Goal: Information Seeking & Learning: Learn about a topic

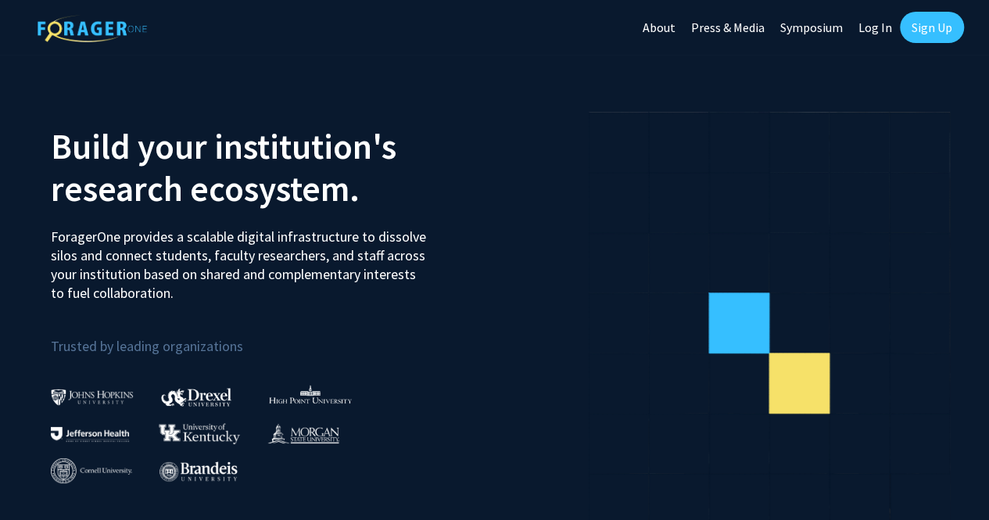
click at [859, 23] on link "Log In" at bounding box center [875, 27] width 49 height 55
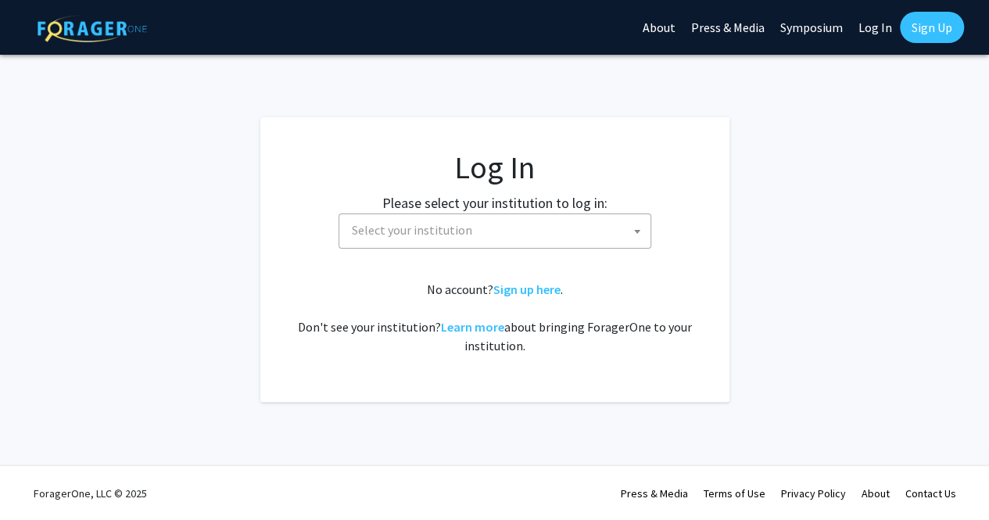
click at [529, 200] on label "Please select your institution to log in:" at bounding box center [494, 202] width 225 height 21
click at [512, 213] on label "Please select your institution to log in:" at bounding box center [494, 202] width 225 height 21
click at [511, 221] on span "Select your institution" at bounding box center [498, 230] width 305 height 32
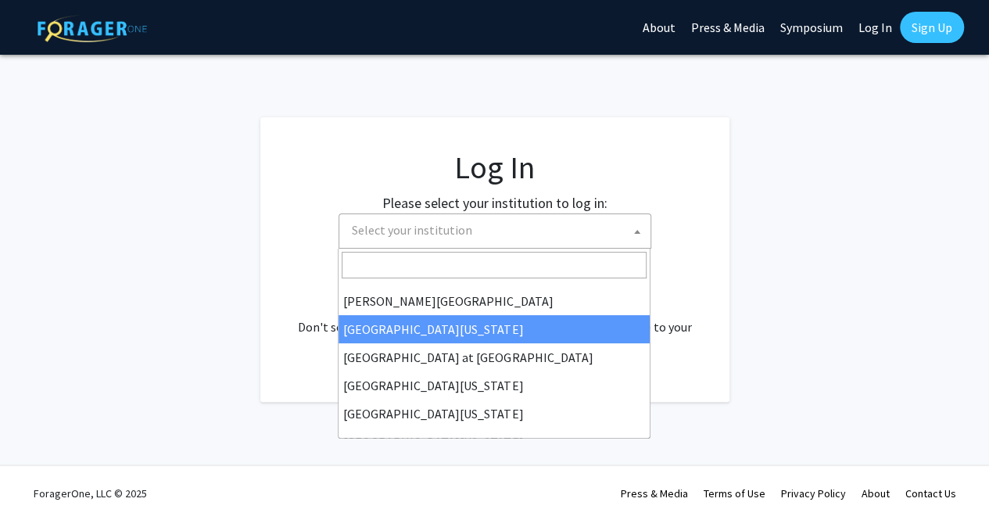
scroll to position [547, 0]
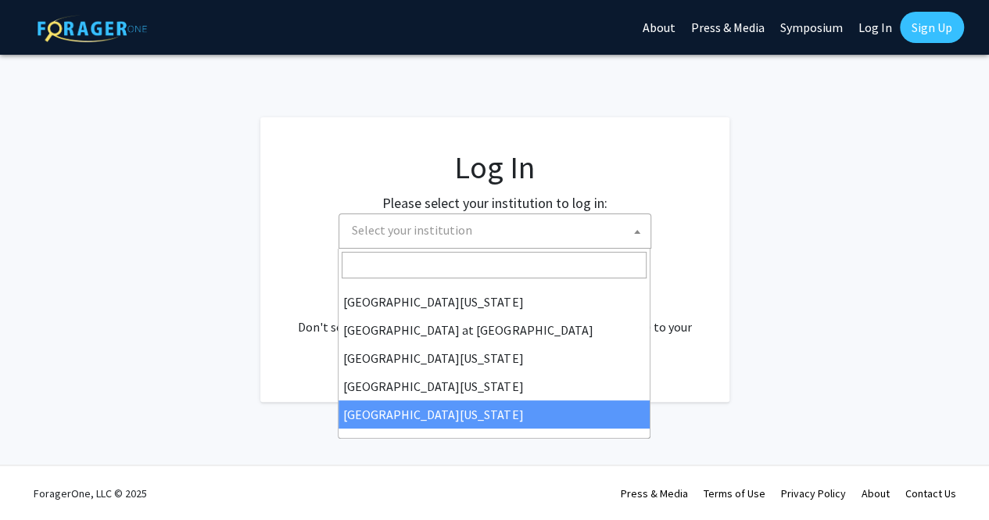
select select "33"
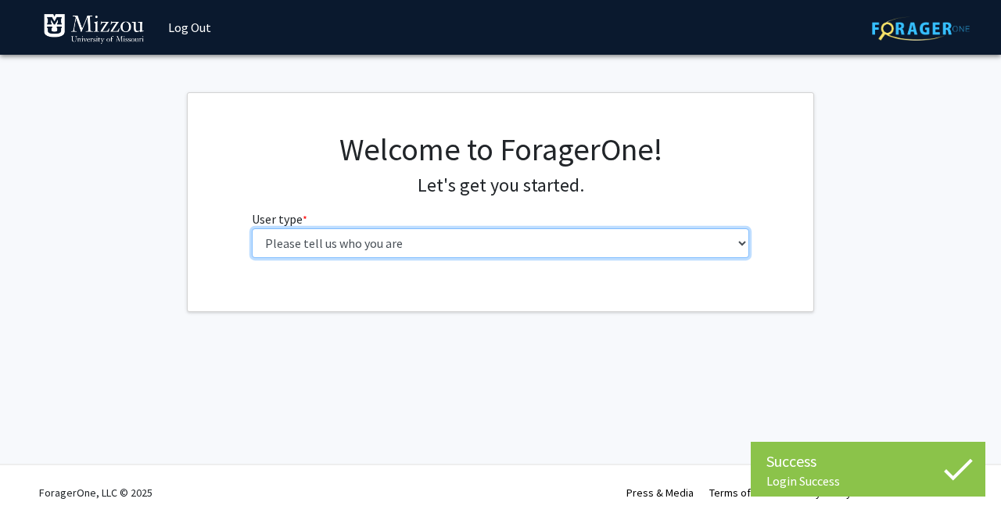
click at [341, 249] on select "Please tell us who you are Undergraduate Student Master's Student Doctoral Cand…" at bounding box center [501, 243] width 498 height 30
select select "1: undergrad"
click at [252, 228] on select "Please tell us who you are Undergraduate Student Master's Student Doctoral Cand…" at bounding box center [501, 243] width 498 height 30
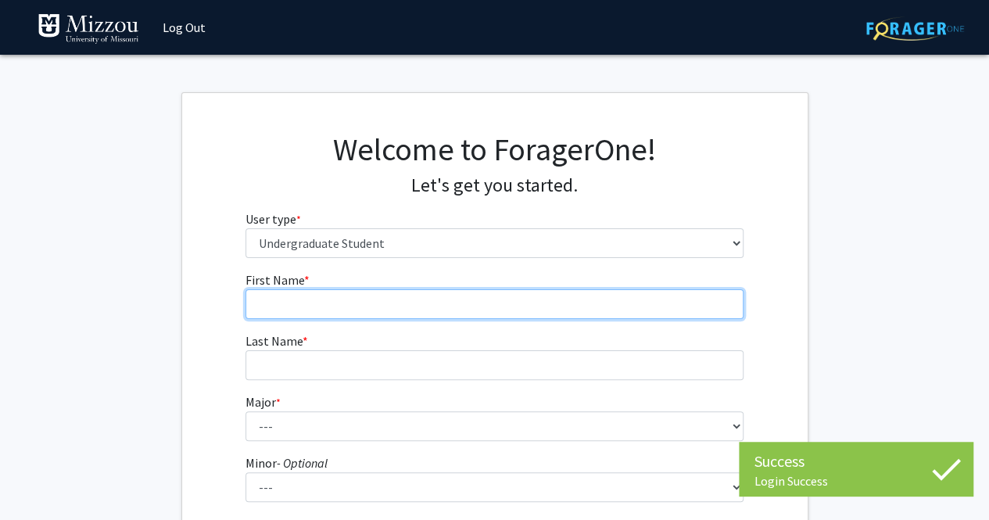
click at [497, 310] on input "First Name * required" at bounding box center [495, 304] width 498 height 30
type input "Brooke"
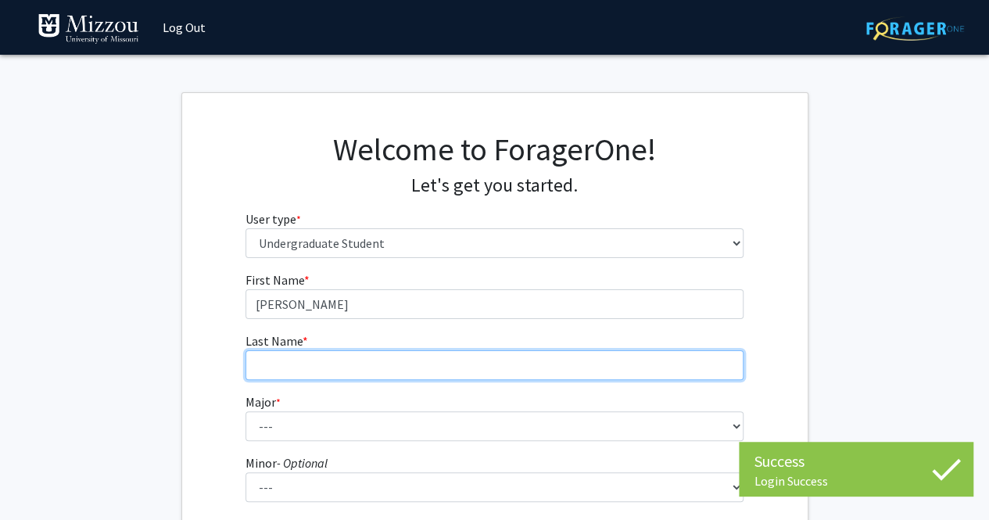
type input "Francis"
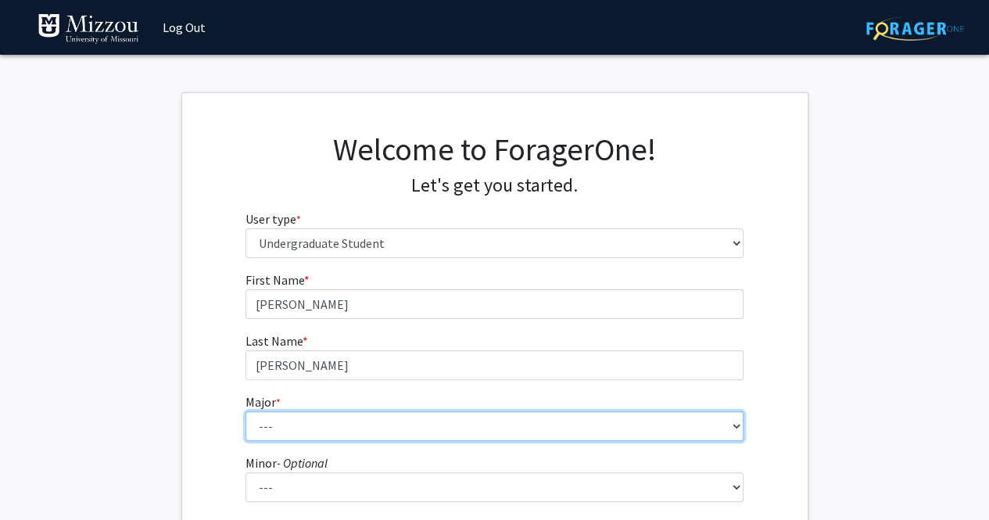
click at [371, 431] on select "--- Agribusiness Management Agricultural Education Agricultural Education: Comm…" at bounding box center [495, 426] width 498 height 30
select select "14: 2503"
click at [246, 411] on select "--- Agribusiness Management Agricultural Education Agricultural Education: Comm…" at bounding box center [495, 426] width 498 height 30
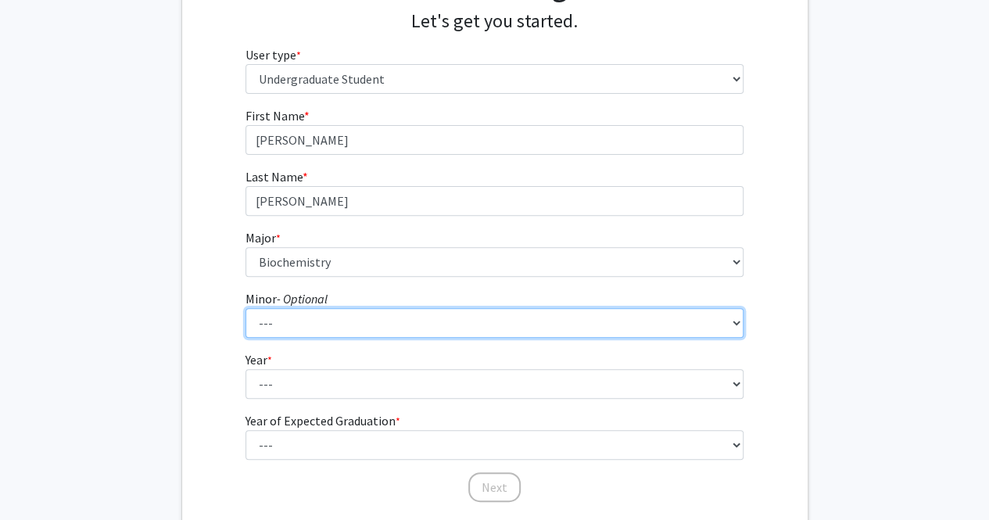
click at [314, 314] on select "--- Accountancy Aerospace Engineering Aerospace Studies Agribusiness Management…" at bounding box center [495, 323] width 498 height 30
select select "94: 2050"
click at [246, 308] on select "--- Accountancy Aerospace Engineering Aerospace Studies Agribusiness Management…" at bounding box center [495, 323] width 498 height 30
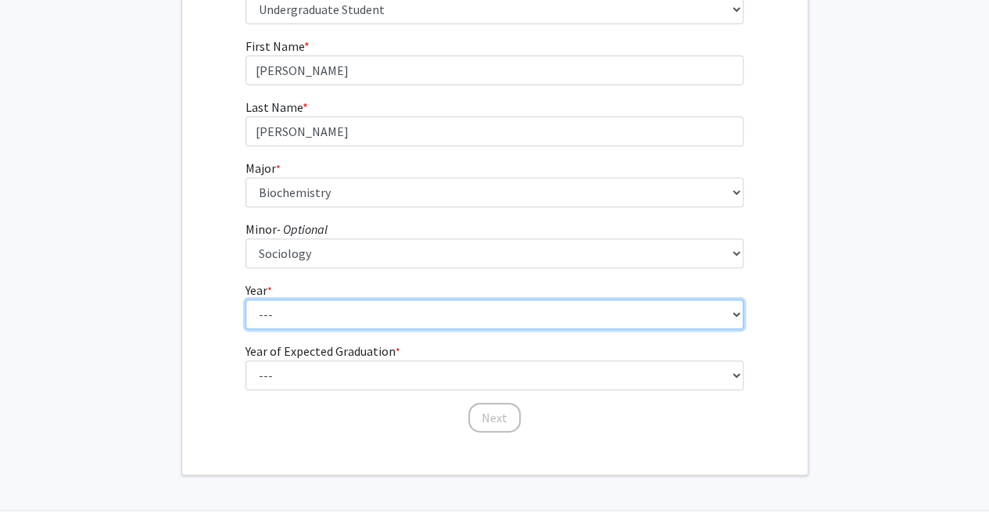
click at [274, 316] on select "--- First-year Sophomore Junior Senior Postbaccalaureate Certificate" at bounding box center [495, 315] width 498 height 30
select select "2: sophomore"
click at [246, 300] on select "--- First-year Sophomore Junior Senior Postbaccalaureate Certificate" at bounding box center [495, 315] width 498 height 30
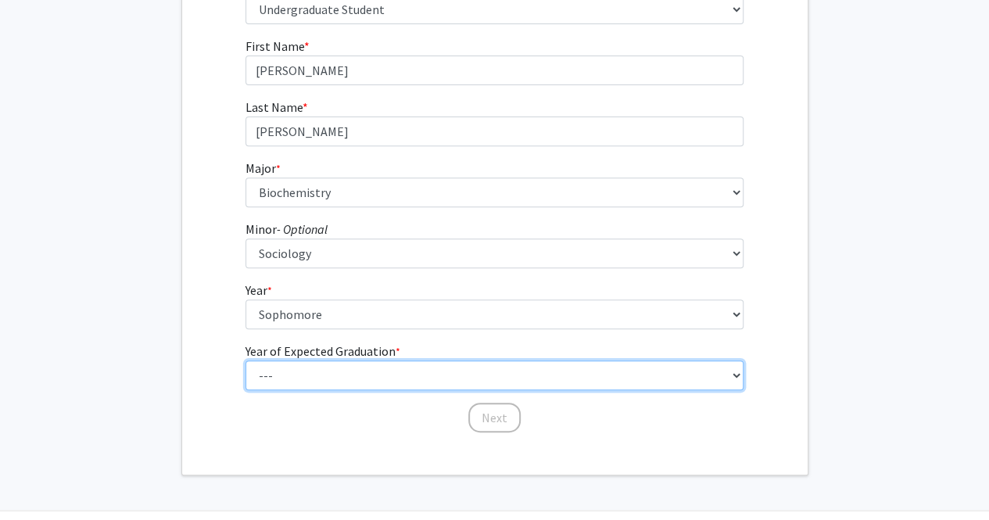
click at [296, 367] on select "--- 2025 2026 2027 2028 2029 2030 2031 2032 2033 2034" at bounding box center [495, 376] width 498 height 30
select select "4: 2028"
click at [246, 361] on select "--- 2025 2026 2027 2028 2029 2030 2031 2032 2033 2034" at bounding box center [495, 376] width 498 height 30
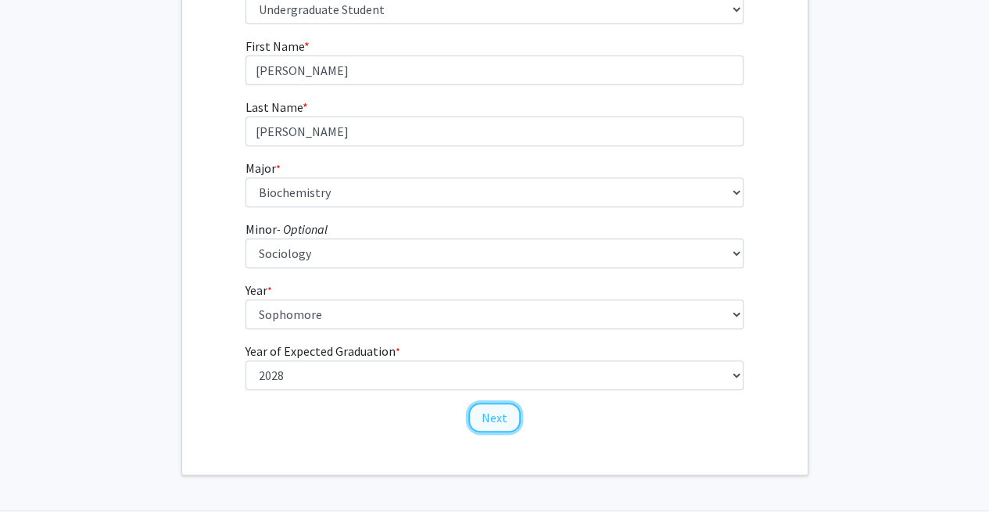
click at [482, 414] on button "Next" at bounding box center [494, 418] width 52 height 30
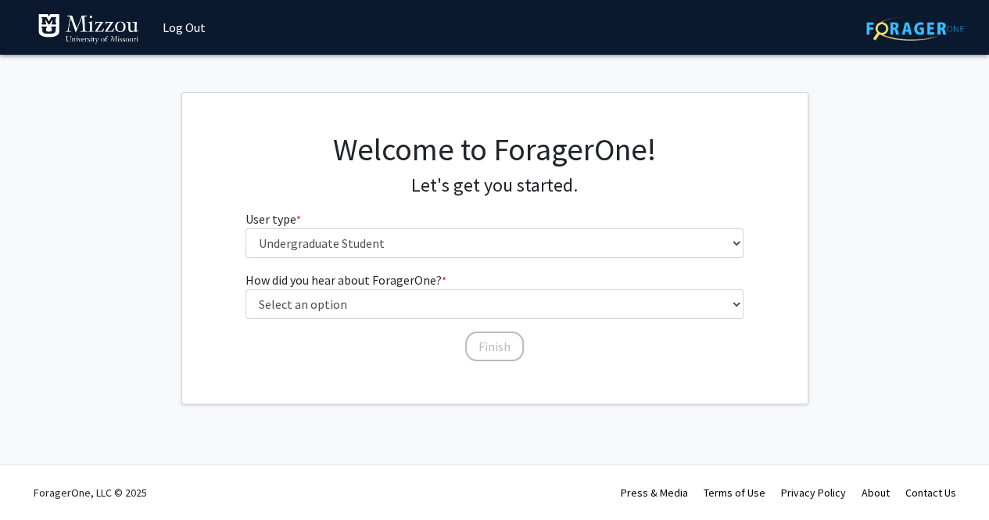
scroll to position [0, 0]
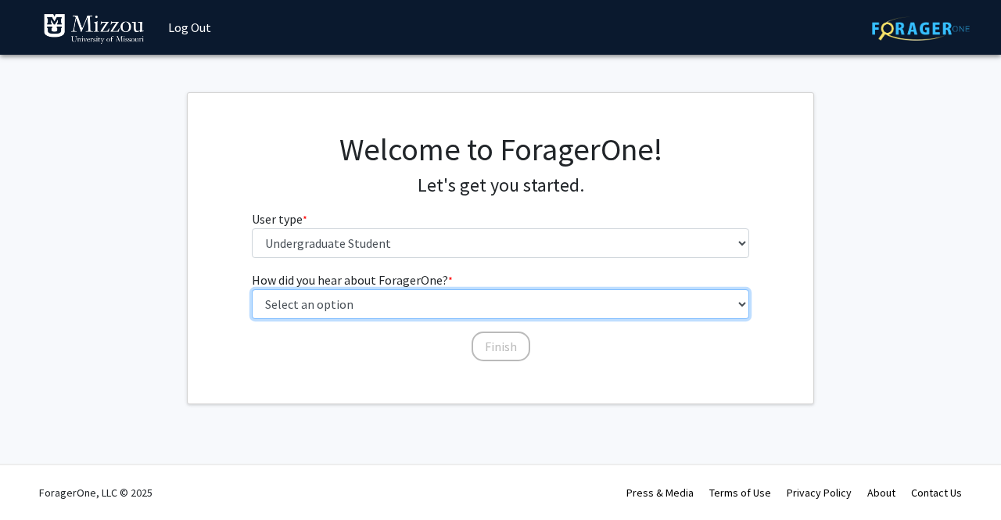
click at [466, 304] on select "Select an option Peer/student recommendation Faculty/staff recommendation Unive…" at bounding box center [501, 304] width 498 height 30
select select "3: university_website"
click at [252, 289] on select "Select an option Peer/student recommendation Faculty/staff recommendation Unive…" at bounding box center [501, 304] width 498 height 30
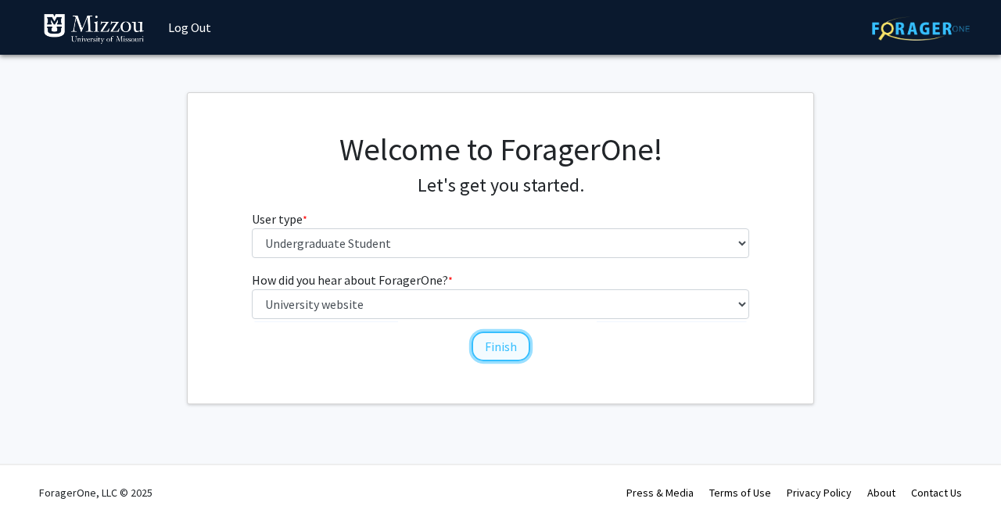
click at [496, 337] on button "Finish" at bounding box center [501, 347] width 59 height 30
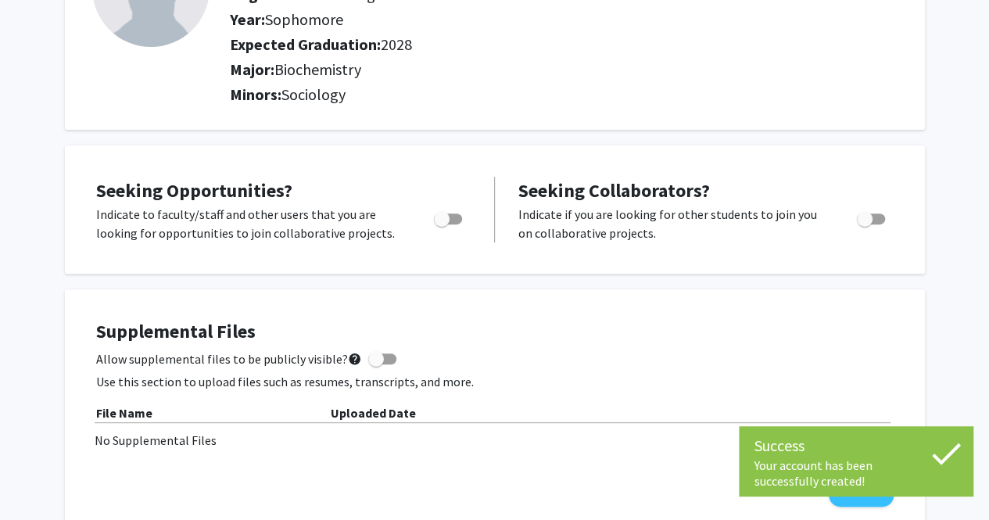
scroll to position [174, 0]
click at [443, 219] on span "Toggle" at bounding box center [442, 218] width 16 height 16
click at [442, 224] on input "Are you actively seeking opportunities?" at bounding box center [441, 224] width 1 height 1
checkbox input "true"
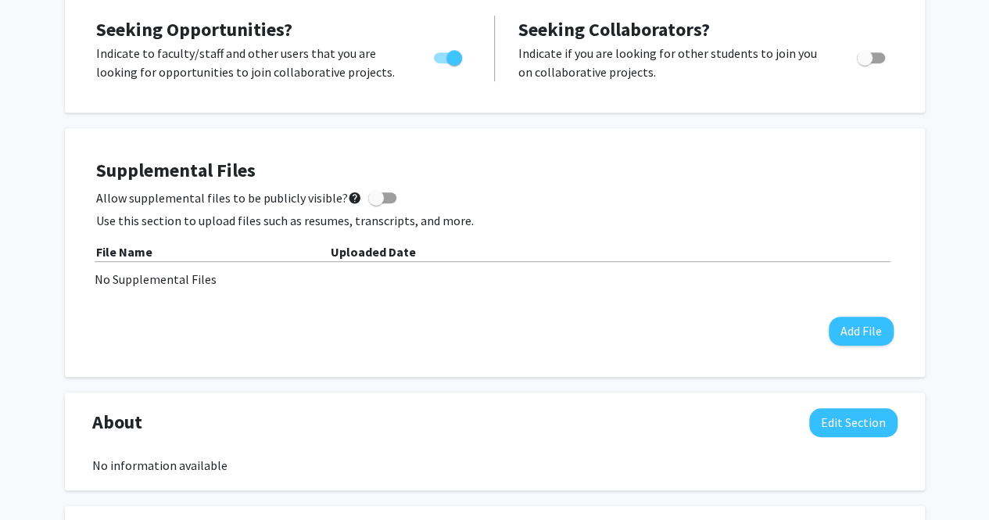
scroll to position [0, 0]
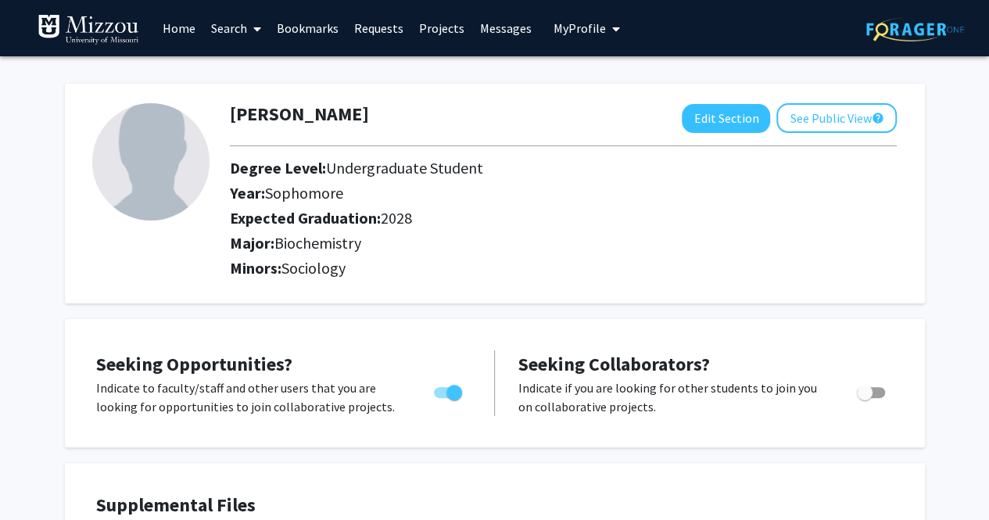
click at [242, 31] on link "Search" at bounding box center [236, 28] width 66 height 55
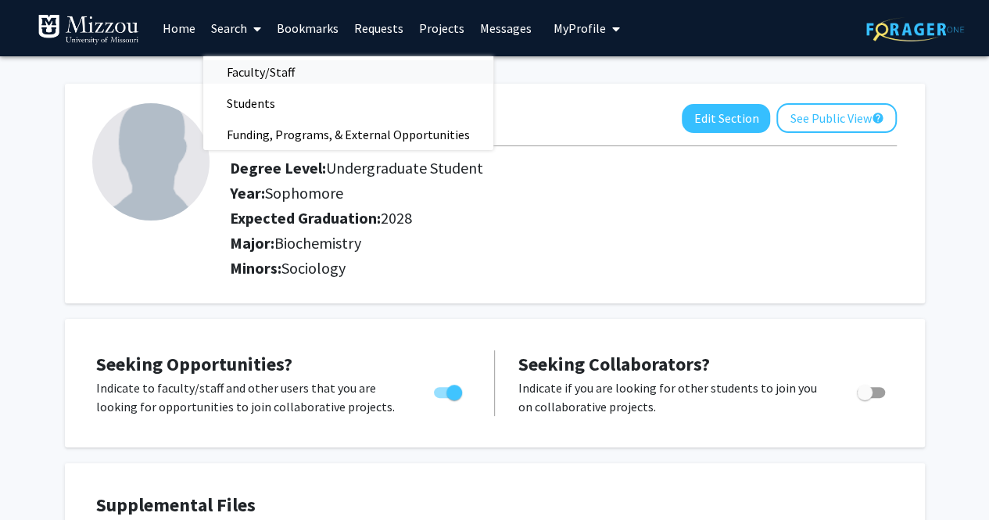
click at [257, 77] on span "Faculty/Staff" at bounding box center [260, 71] width 115 height 31
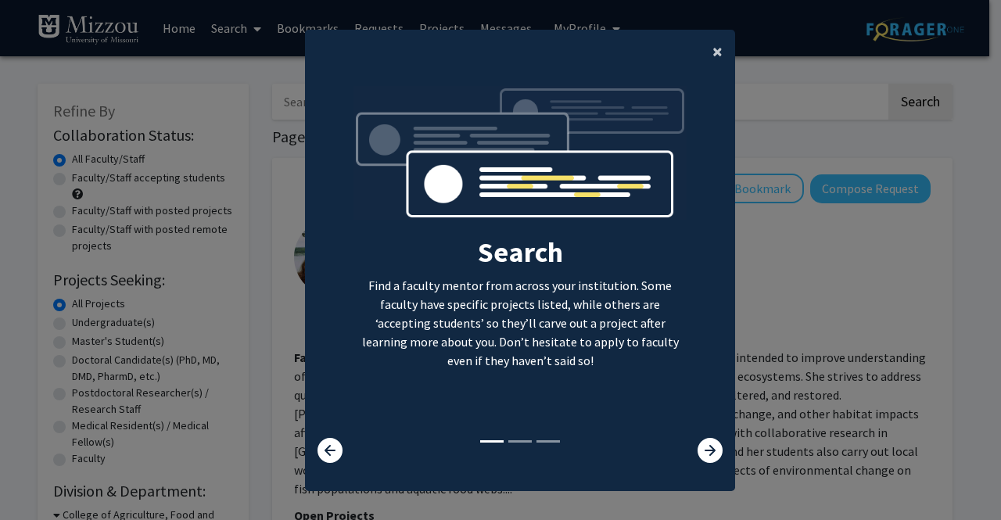
click at [712, 46] on span "×" at bounding box center [717, 51] width 10 height 24
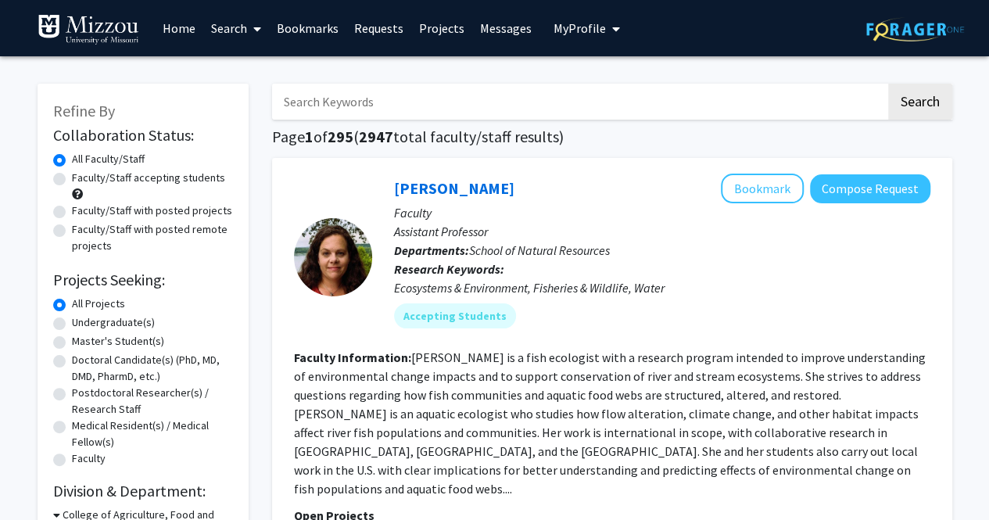
click at [85, 328] on label "Undergraduate(s)" at bounding box center [113, 322] width 83 height 16
click at [82, 325] on input "Undergraduate(s)" at bounding box center [77, 319] width 10 height 10
radio input "true"
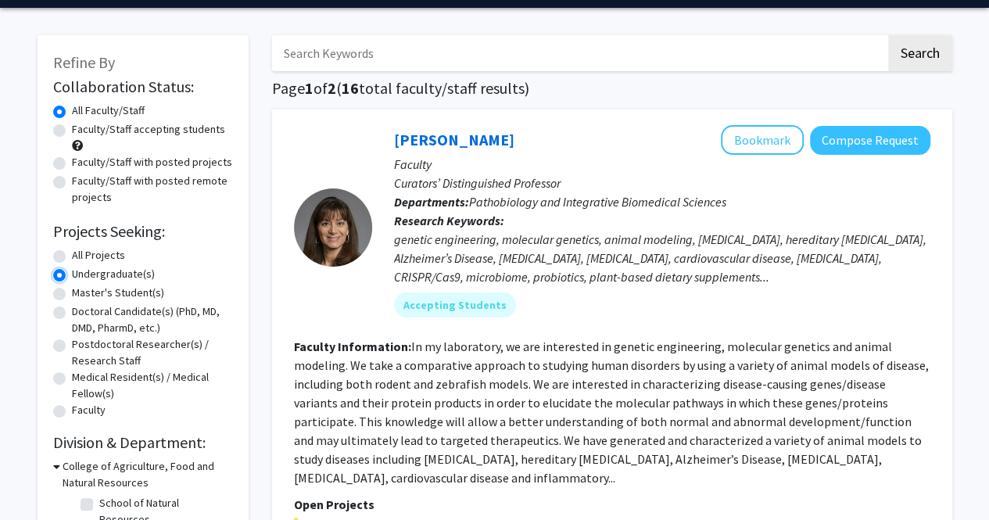
scroll to position [48, 0]
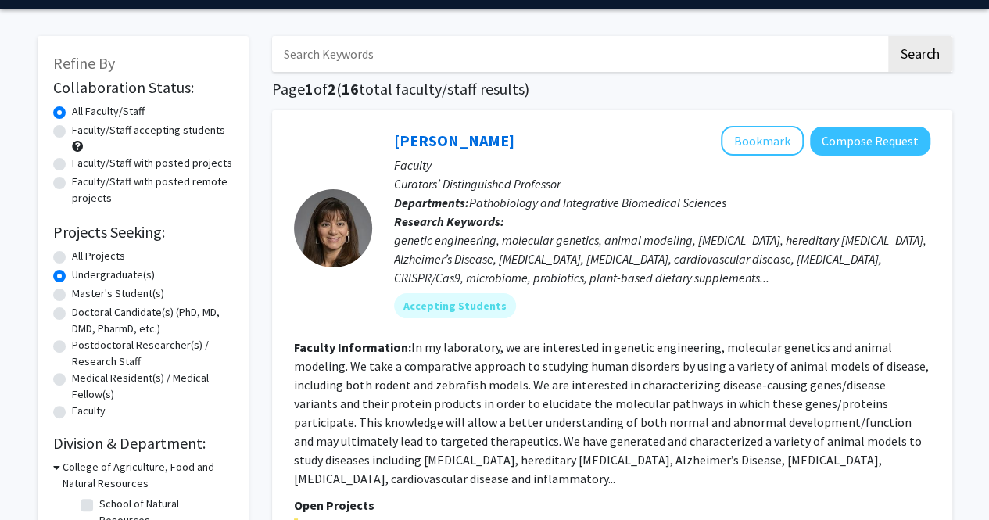
click at [137, 133] on label "Faculty/Staff accepting students" at bounding box center [148, 130] width 153 height 16
click at [82, 132] on input "Faculty/Staff accepting students" at bounding box center [77, 127] width 10 height 10
radio input "true"
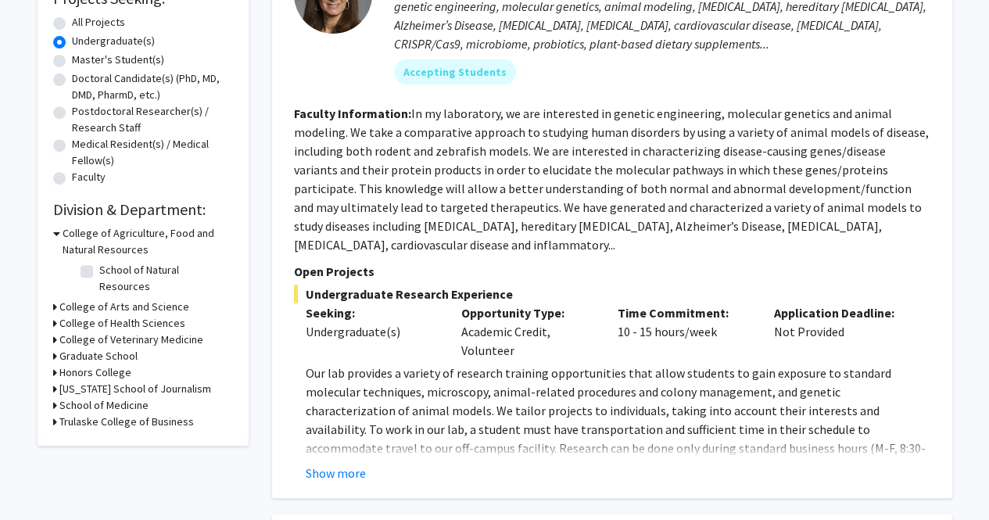
scroll to position [282, 0]
click at [339, 463] on button "Show more" at bounding box center [336, 472] width 60 height 19
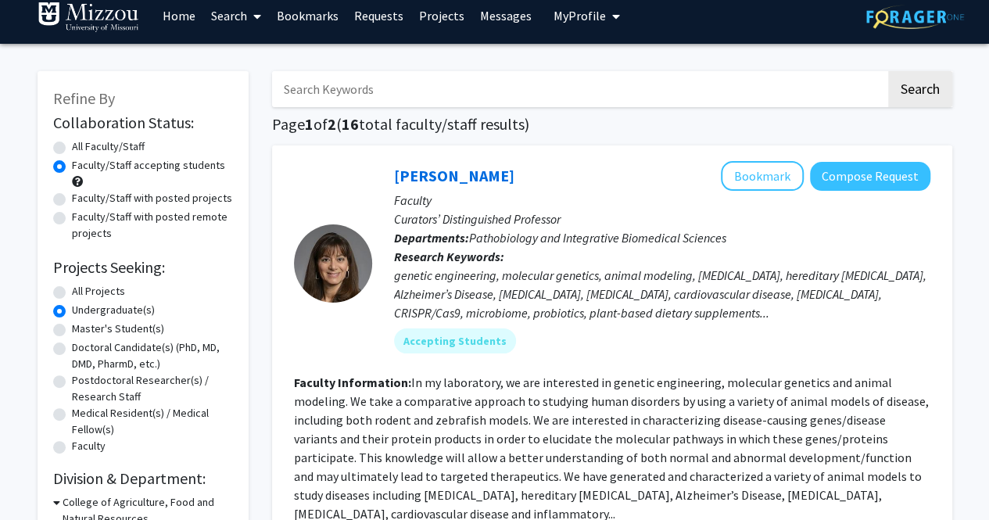
scroll to position [0, 0]
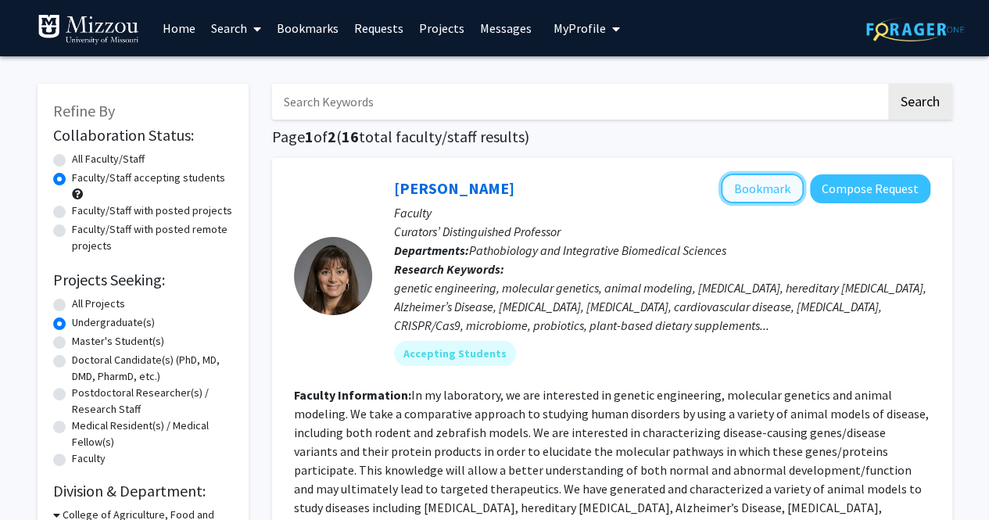
click at [770, 181] on button "Bookmark" at bounding box center [762, 189] width 83 height 30
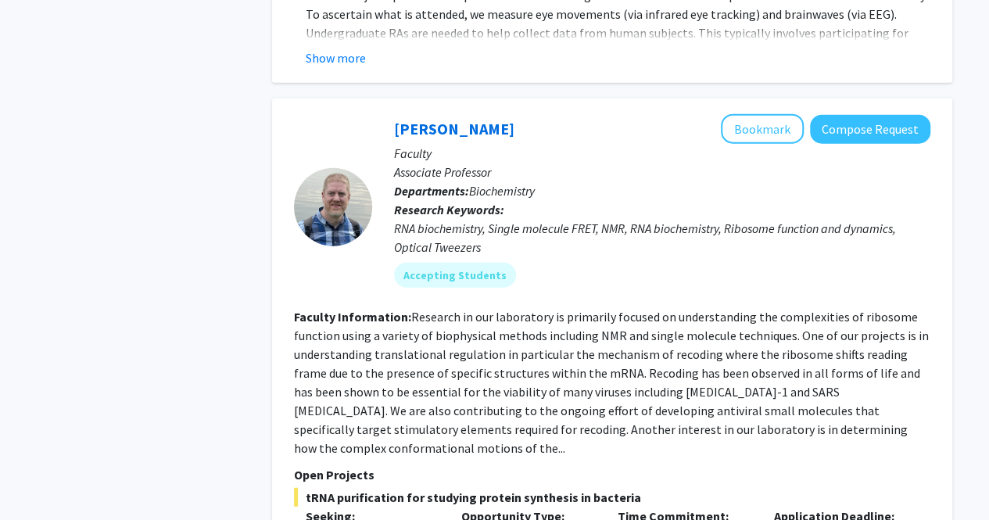
scroll to position [1873, 0]
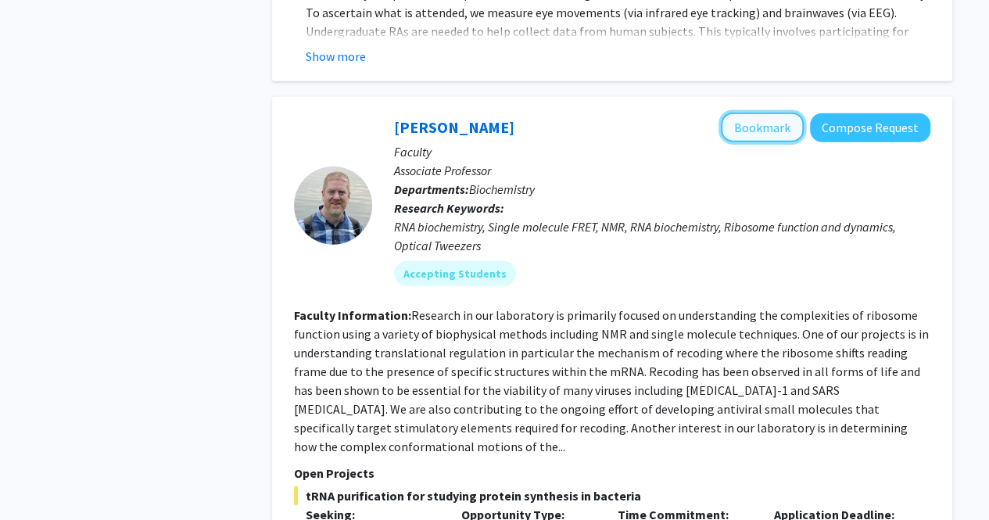
click at [757, 113] on button "Bookmark" at bounding box center [762, 128] width 83 height 30
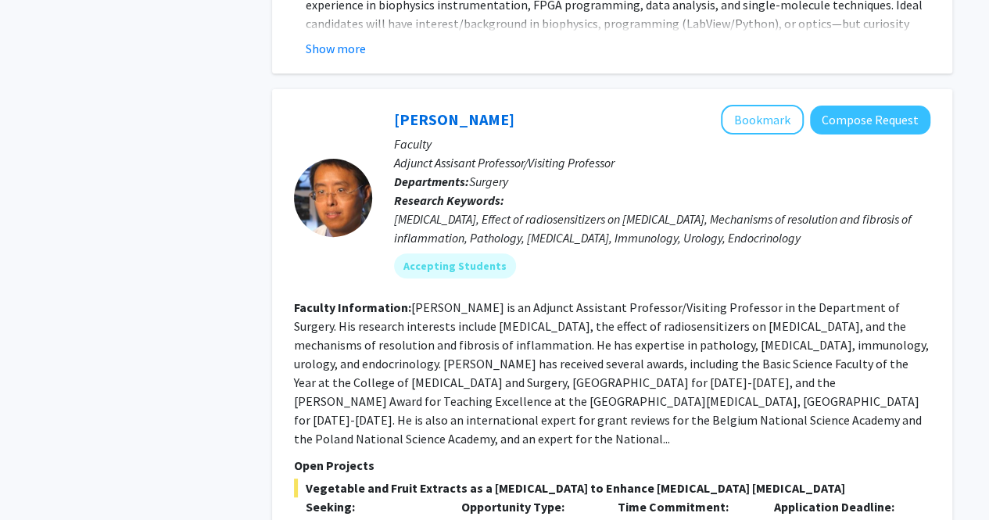
scroll to position [3141, 0]
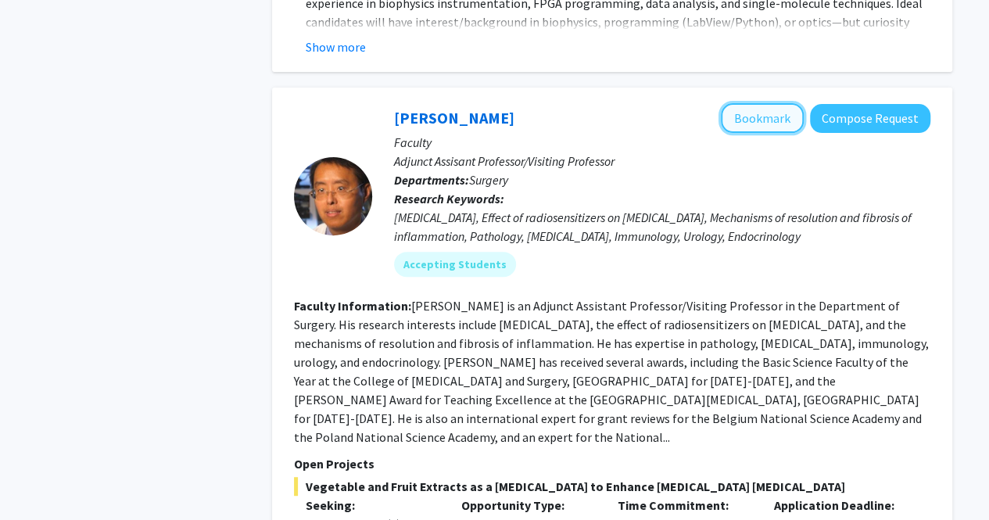
click at [771, 103] on button "Bookmark" at bounding box center [762, 118] width 83 height 30
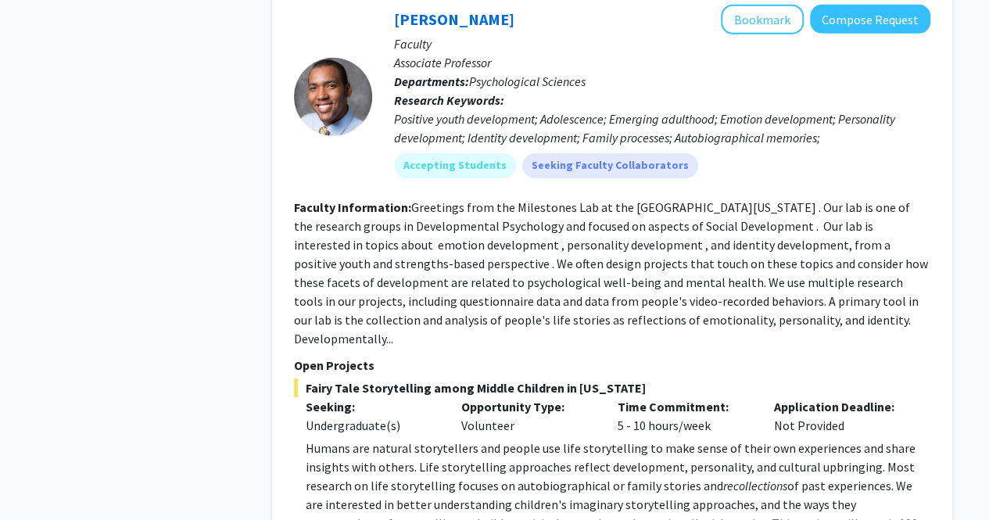
scroll to position [5459, 0]
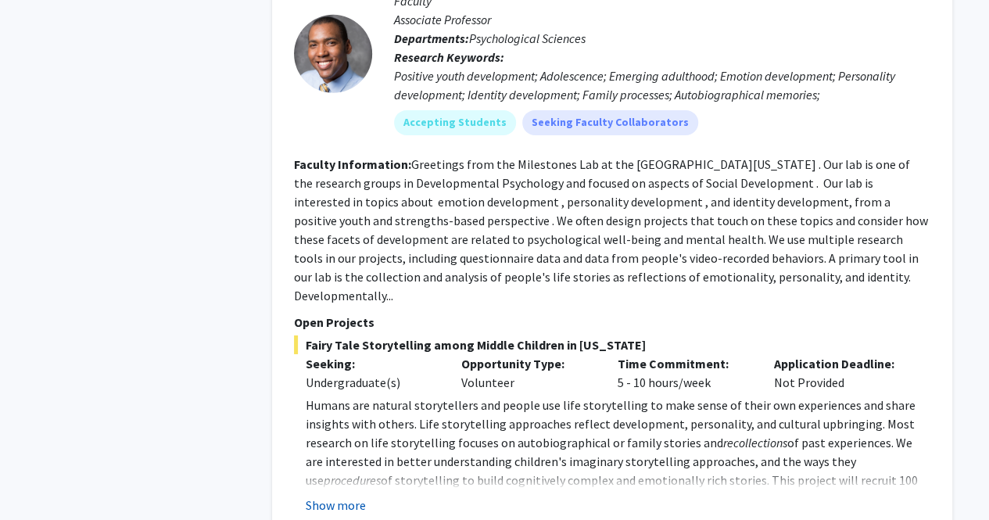
click at [334, 496] on button "Show more" at bounding box center [336, 505] width 60 height 19
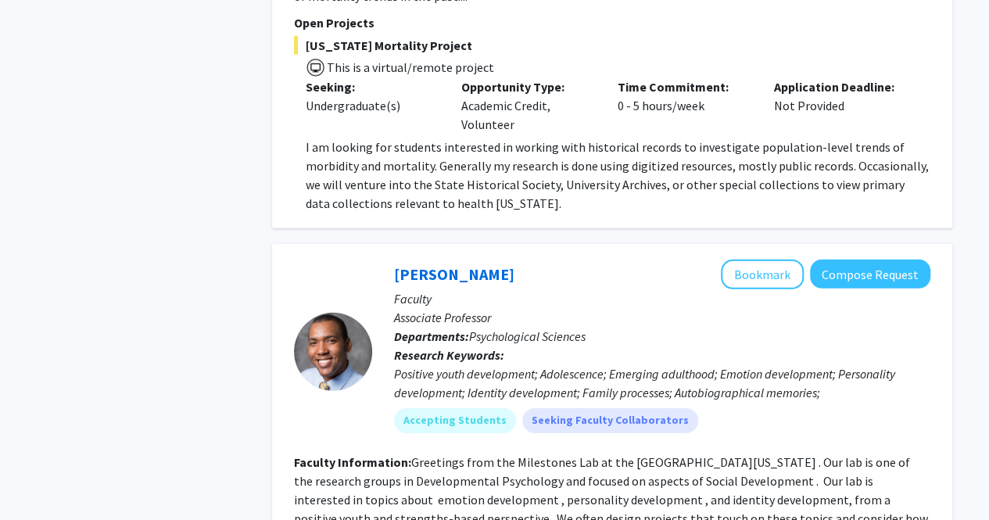
scroll to position [5159, 0]
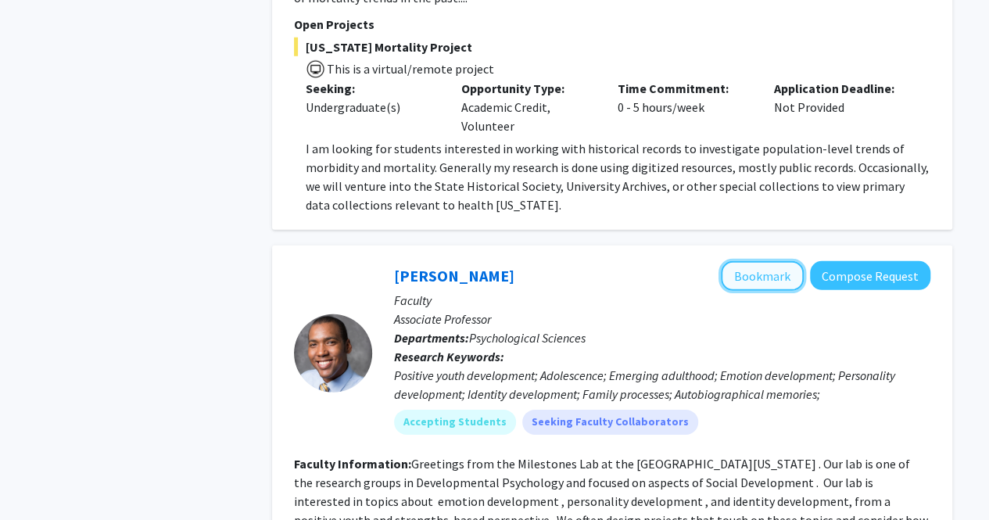
click at [784, 261] on button "Bookmark" at bounding box center [762, 276] width 83 height 30
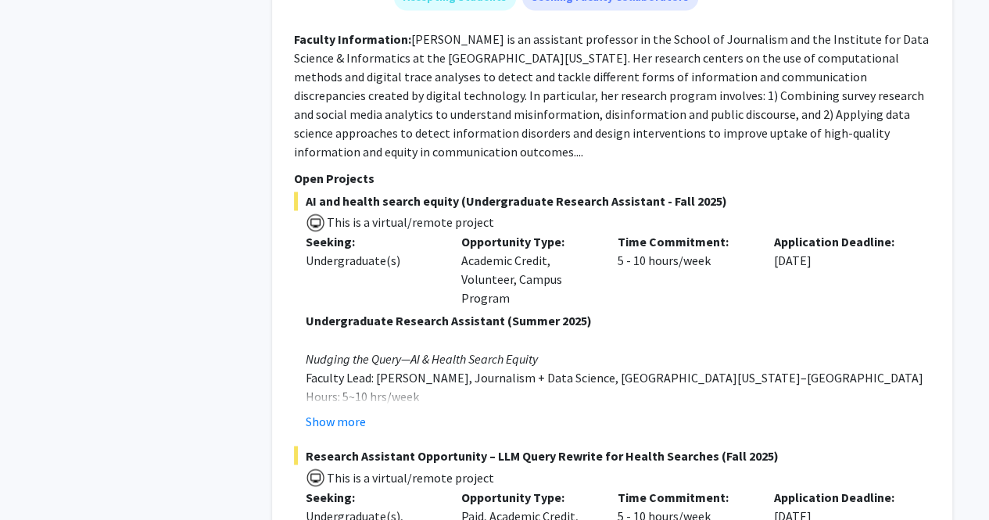
scroll to position [7319, 0]
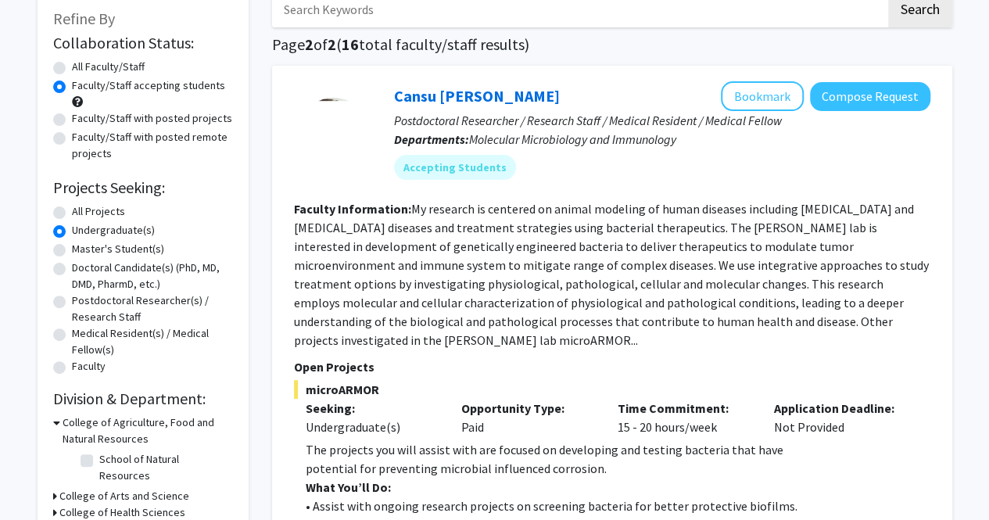
scroll to position [93, 0]
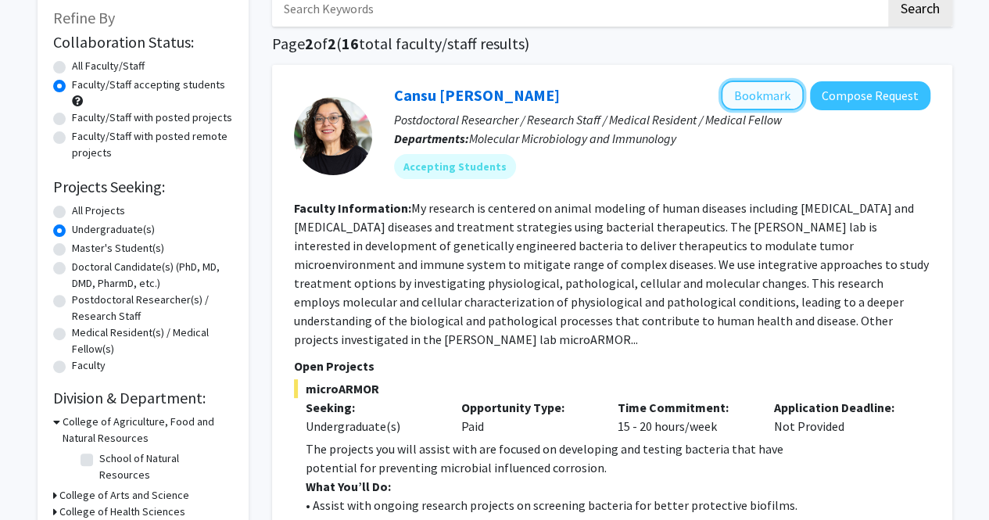
click at [771, 89] on button "Bookmark" at bounding box center [762, 96] width 83 height 30
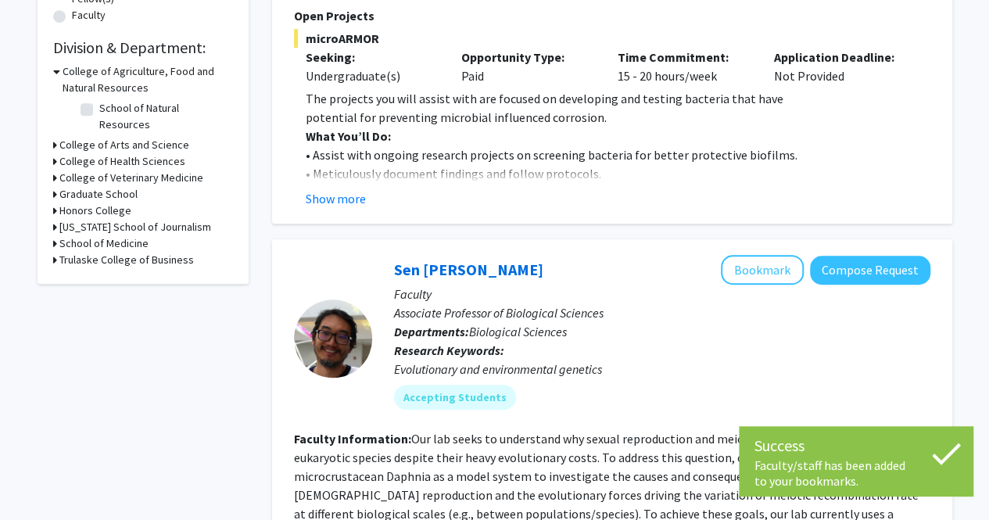
scroll to position [447, 0]
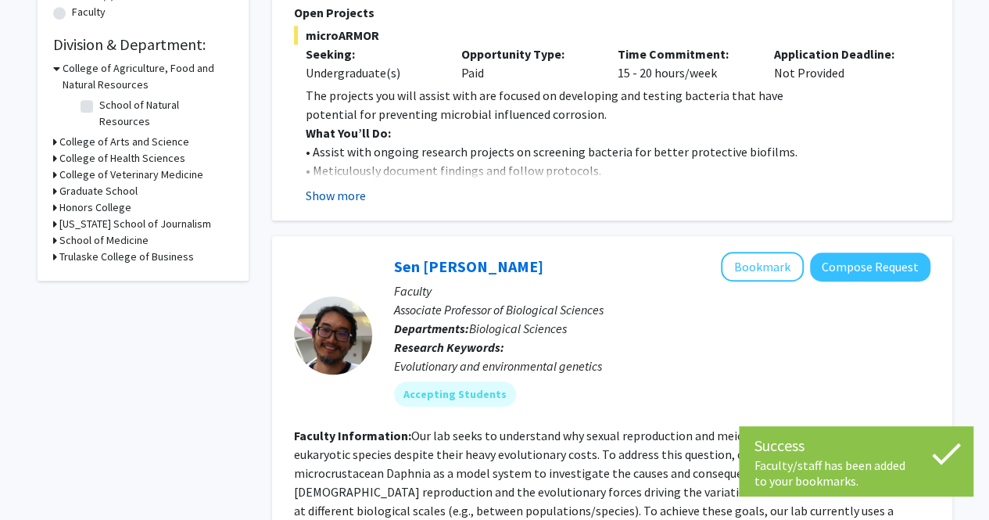
click at [325, 188] on button "Show more" at bounding box center [336, 195] width 60 height 19
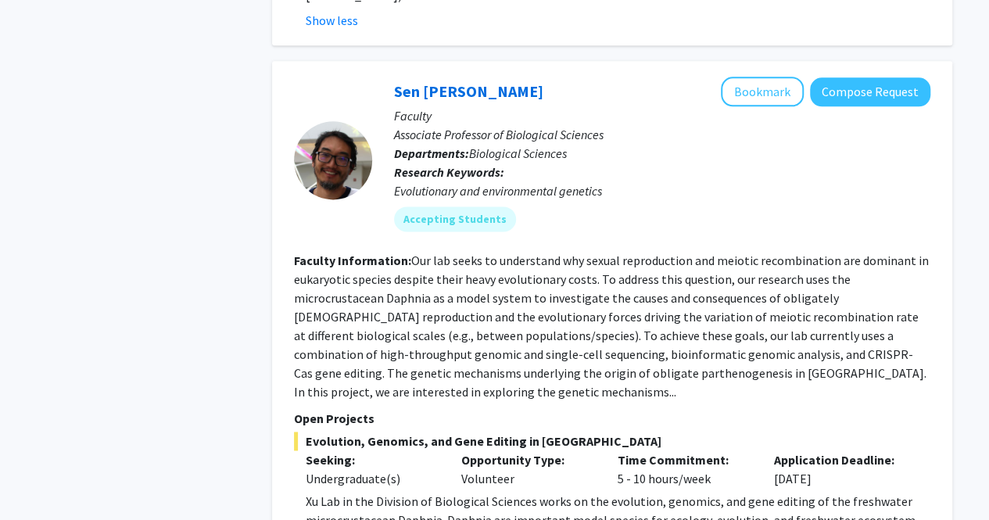
scroll to position [920, 0]
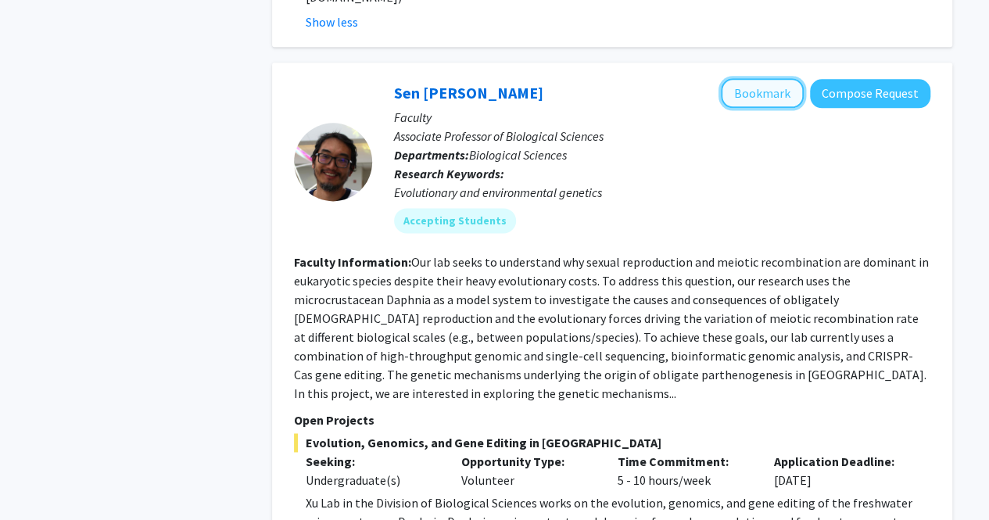
click at [759, 79] on button "Bookmark" at bounding box center [762, 93] width 83 height 30
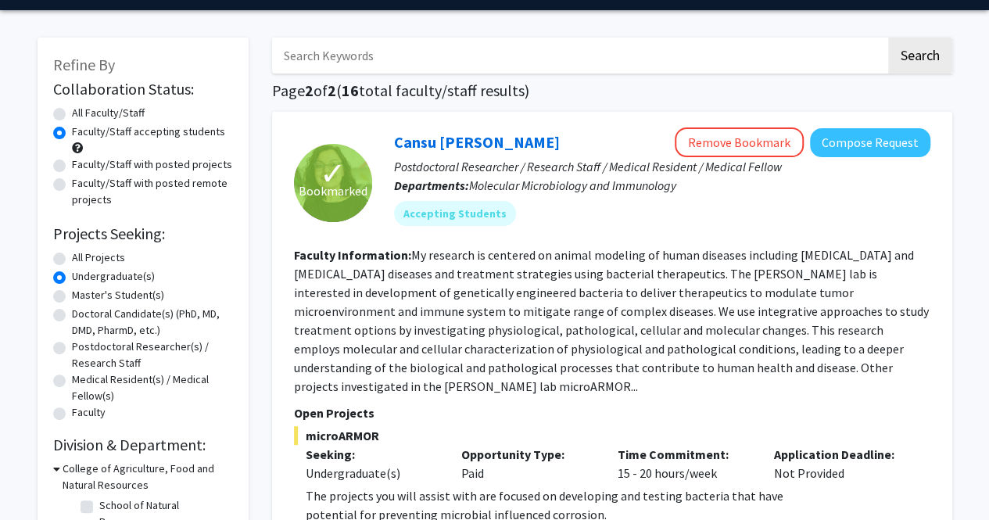
scroll to position [0, 0]
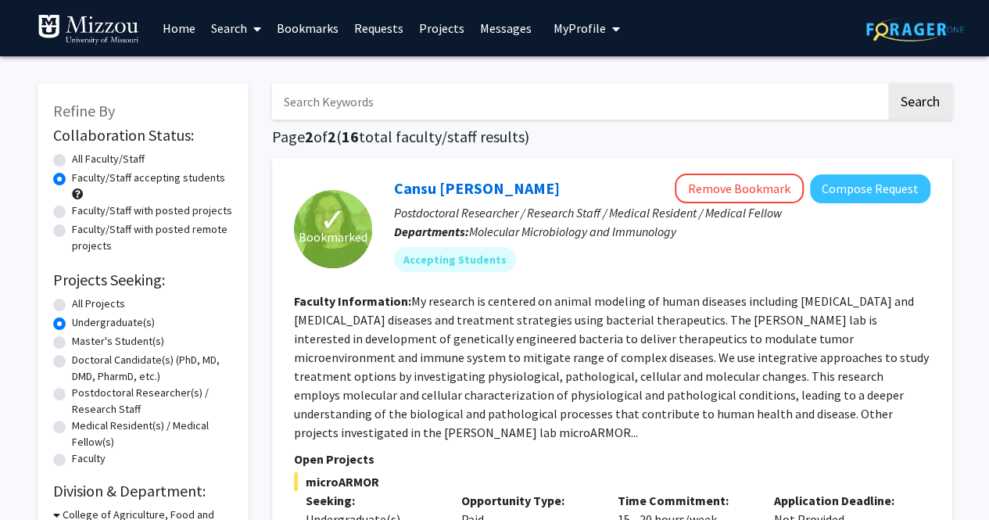
click at [273, 29] on link "Bookmarks" at bounding box center [307, 28] width 77 height 55
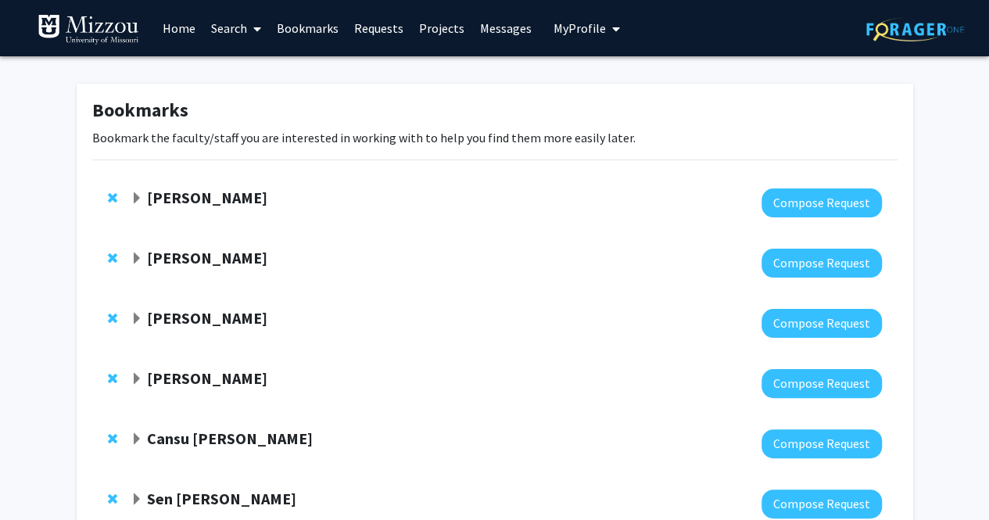
scroll to position [111, 0]
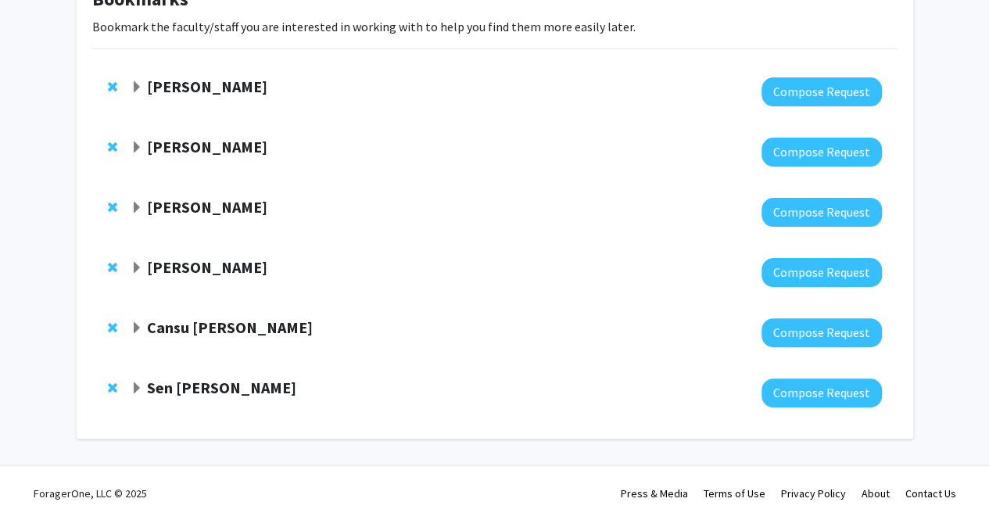
click at [131, 389] on span "Expand Sen Xu Bookmark" at bounding box center [137, 388] width 13 height 13
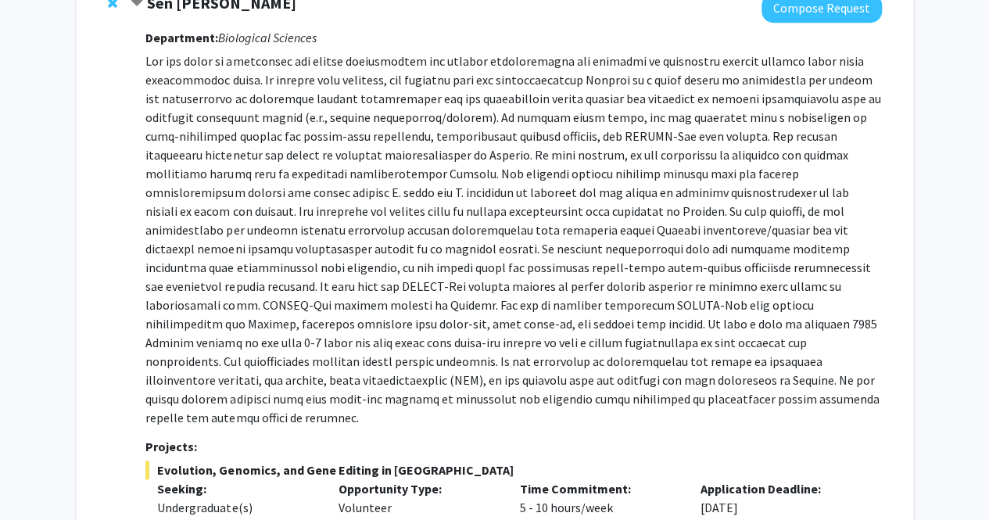
scroll to position [0, 0]
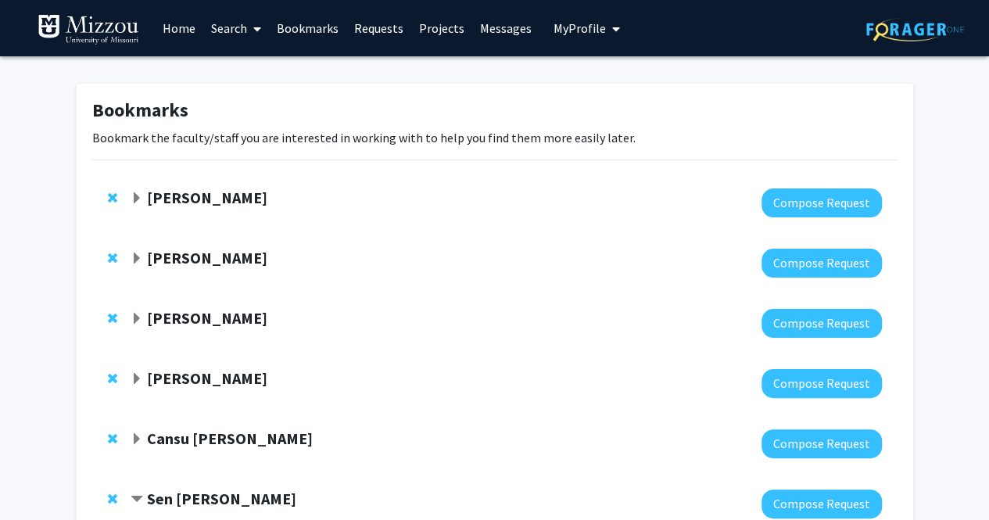
click at [142, 198] on span "Expand Elizabeth Bryda Bookmark" at bounding box center [137, 198] width 13 height 13
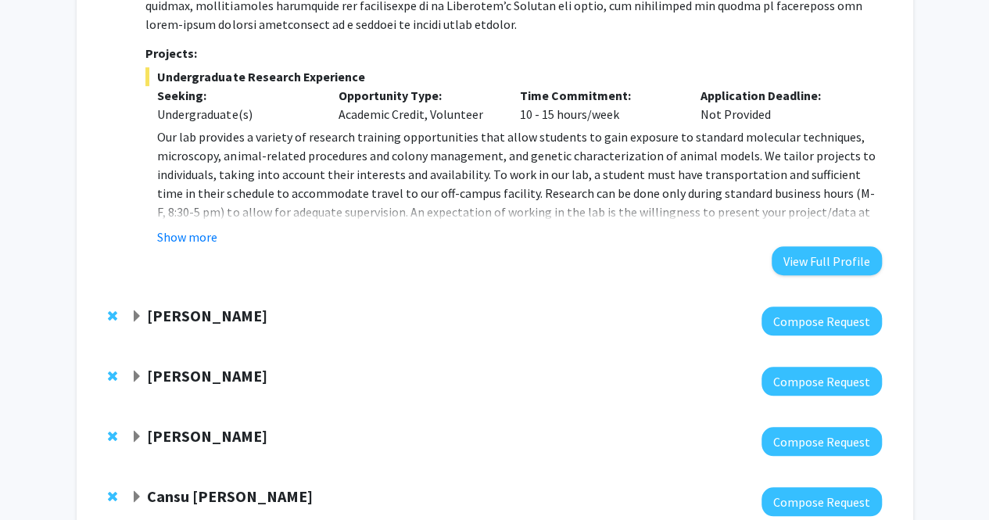
scroll to position [496, 0]
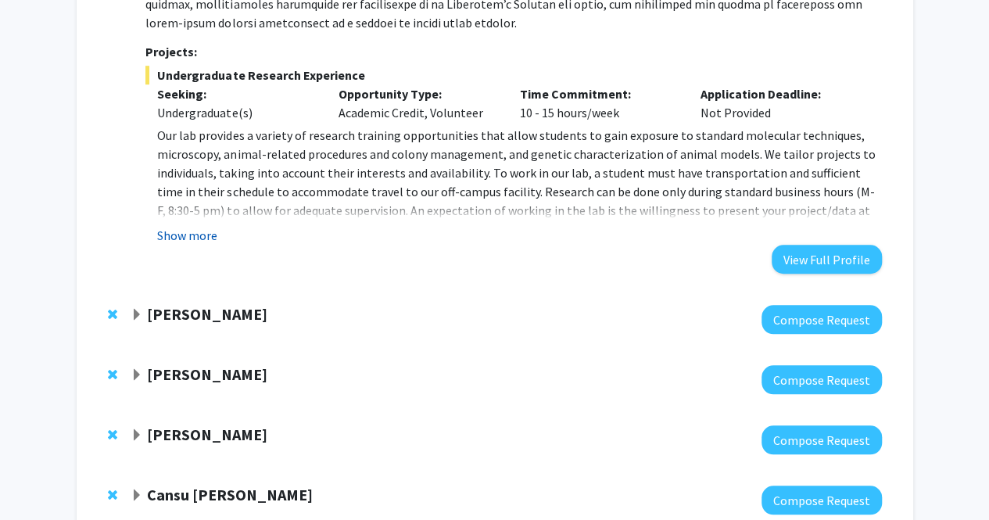
click at [187, 231] on button "Show more" at bounding box center [187, 235] width 60 height 19
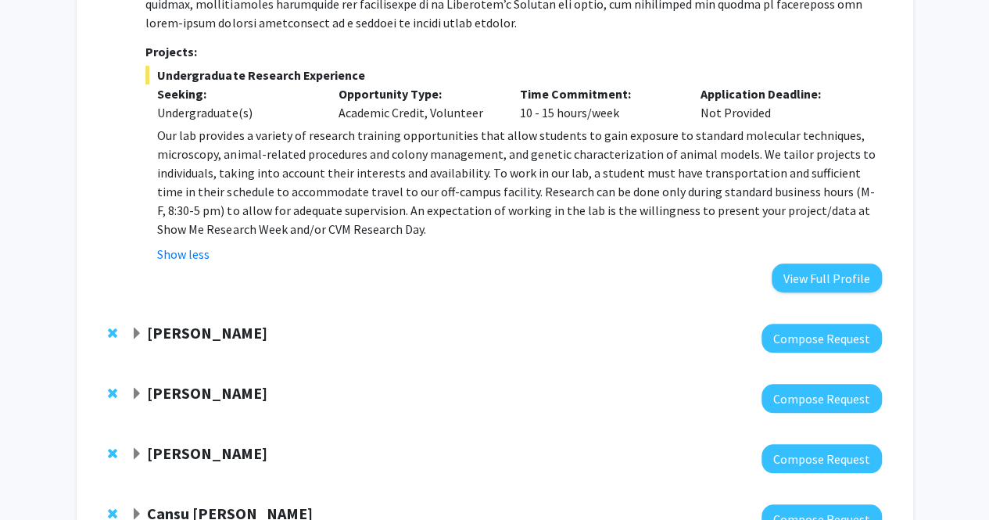
click at [142, 339] on span "Expand Peter Cornish Bookmark" at bounding box center [137, 334] width 13 height 13
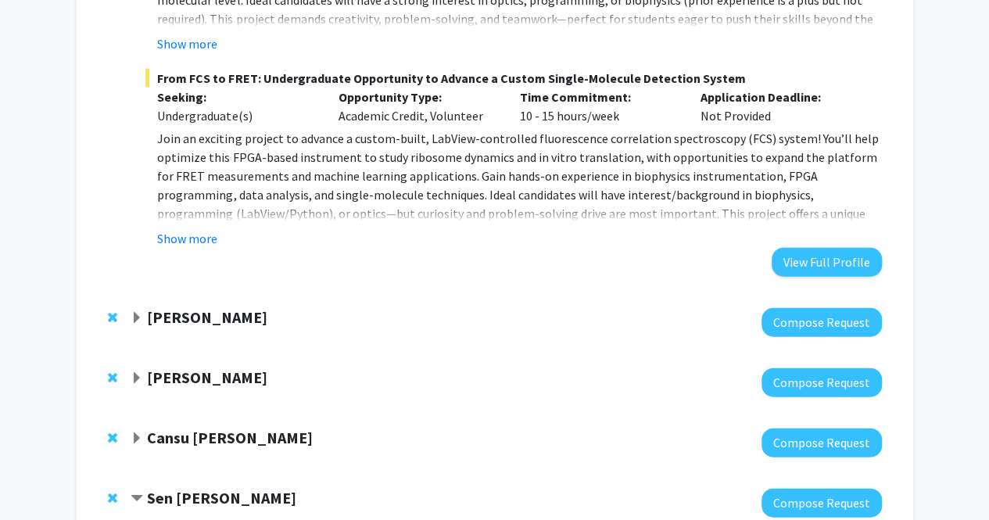
scroll to position [1616, 0]
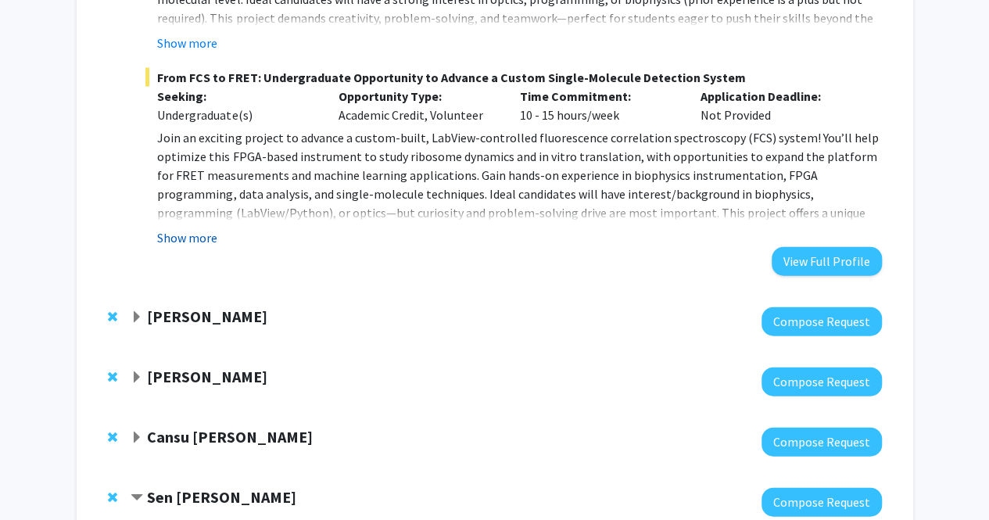
drag, startPoint x: 235, startPoint y: 233, endPoint x: 196, endPoint y: 235, distance: 40.0
click at [196, 235] on button "Show more" at bounding box center [187, 237] width 60 height 19
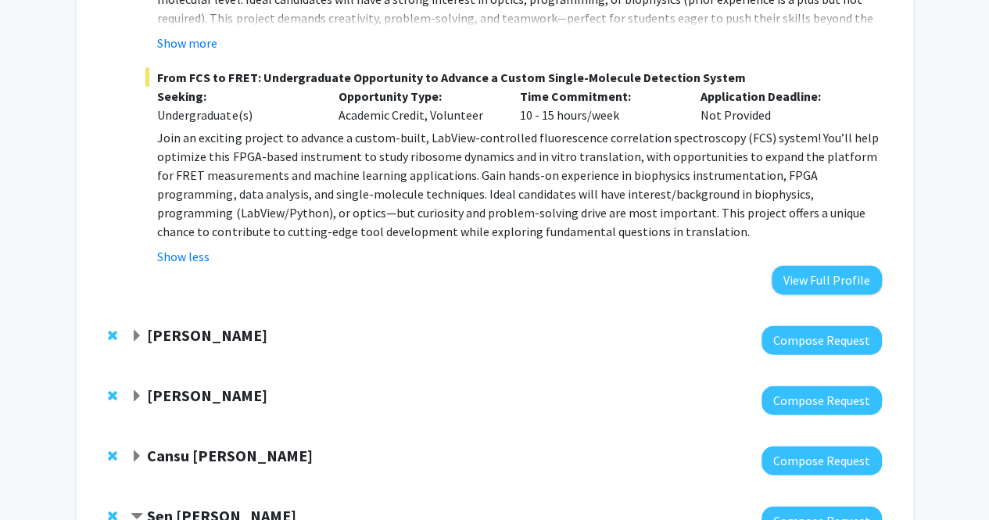
scroll to position [1456, 0]
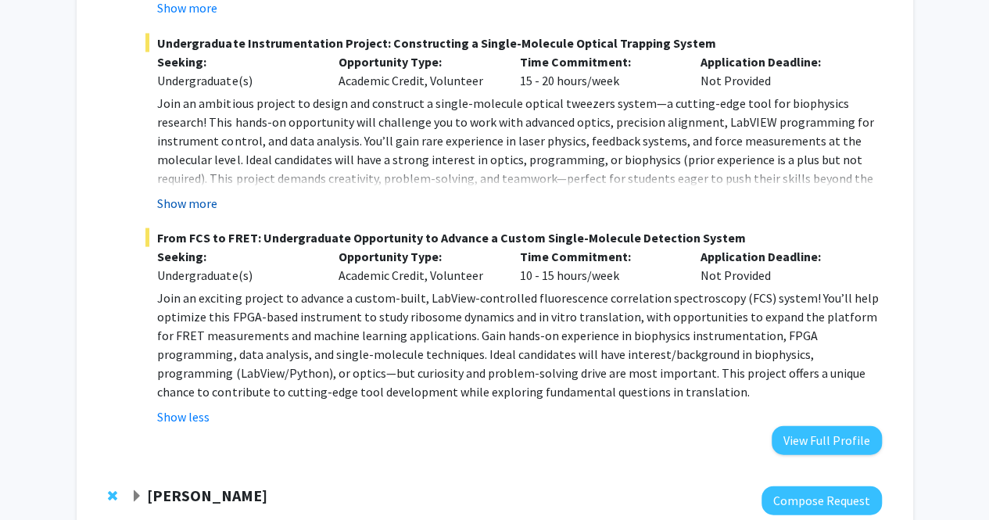
click at [206, 199] on button "Show more" at bounding box center [187, 202] width 60 height 19
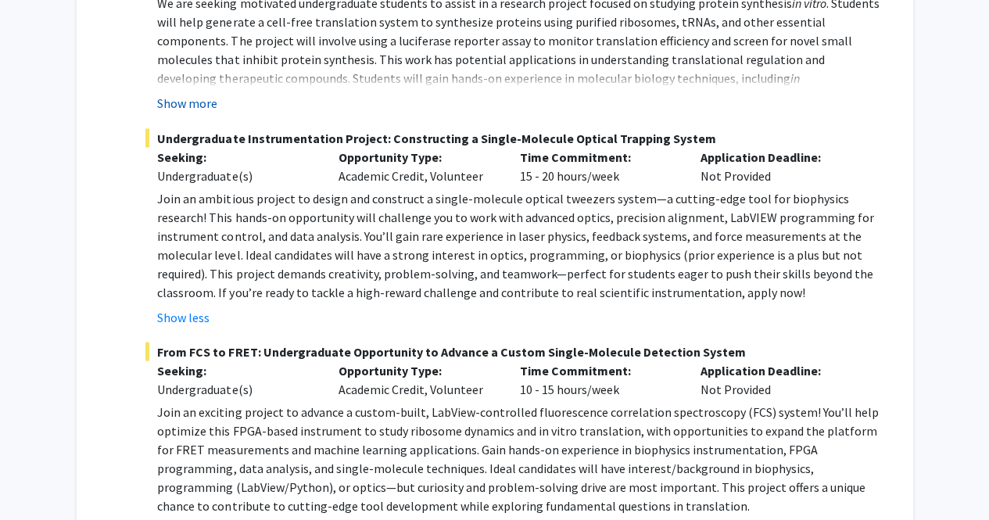
click at [201, 101] on button "Show more" at bounding box center [187, 103] width 60 height 19
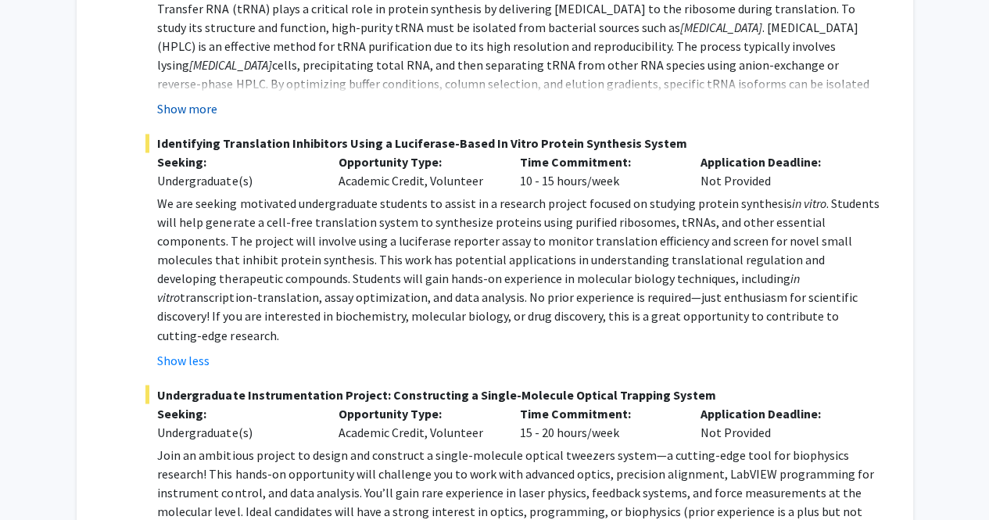
click at [199, 107] on button "Show more" at bounding box center [187, 108] width 60 height 19
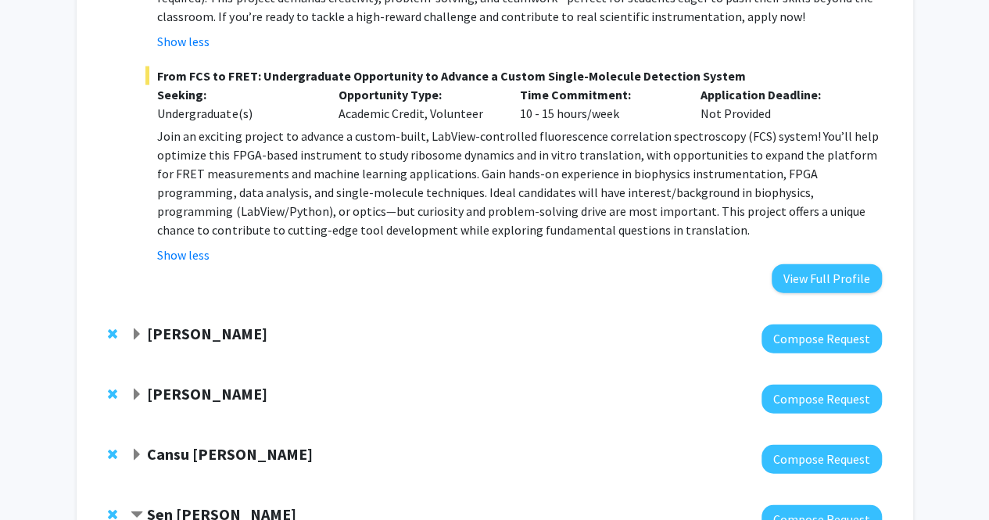
scroll to position [1735, 0]
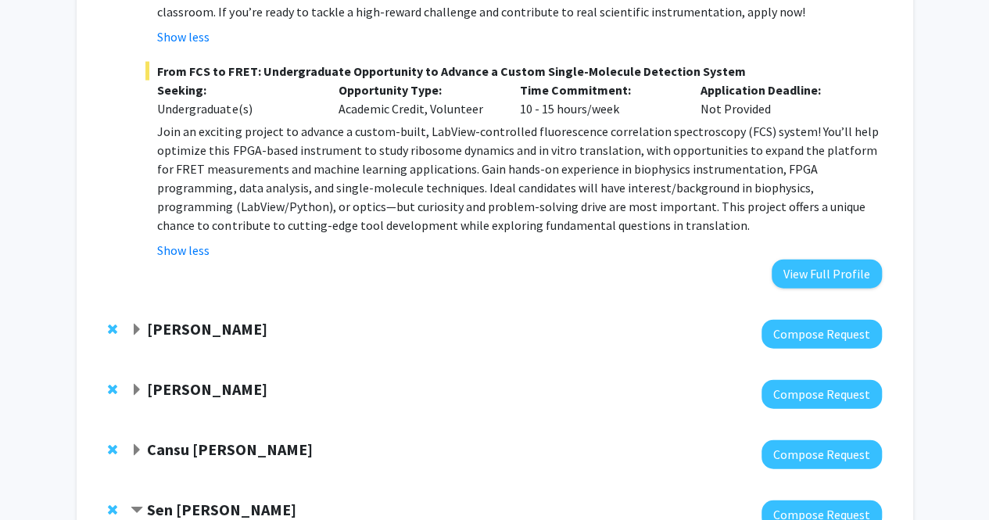
click at [172, 319] on strong "Yujiang Fang" at bounding box center [207, 329] width 120 height 20
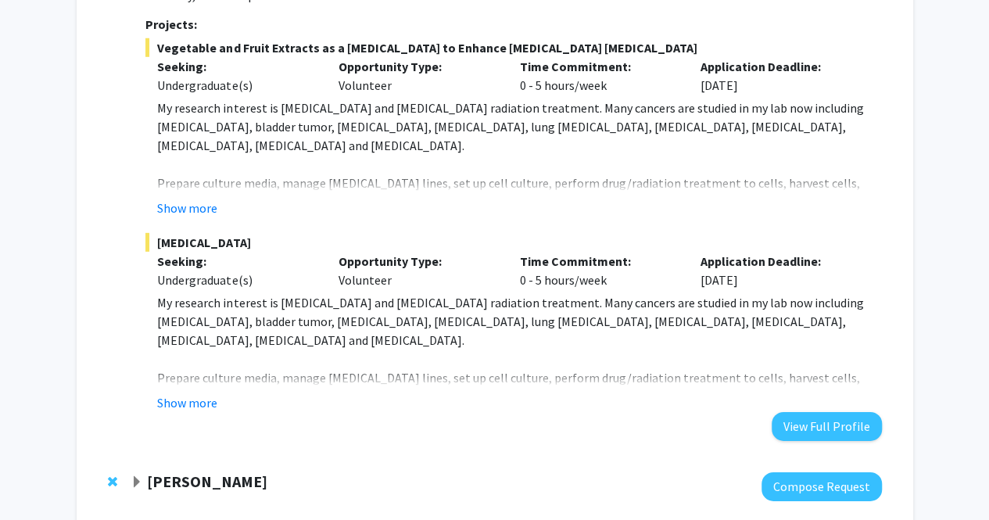
scroll to position [2255, 0]
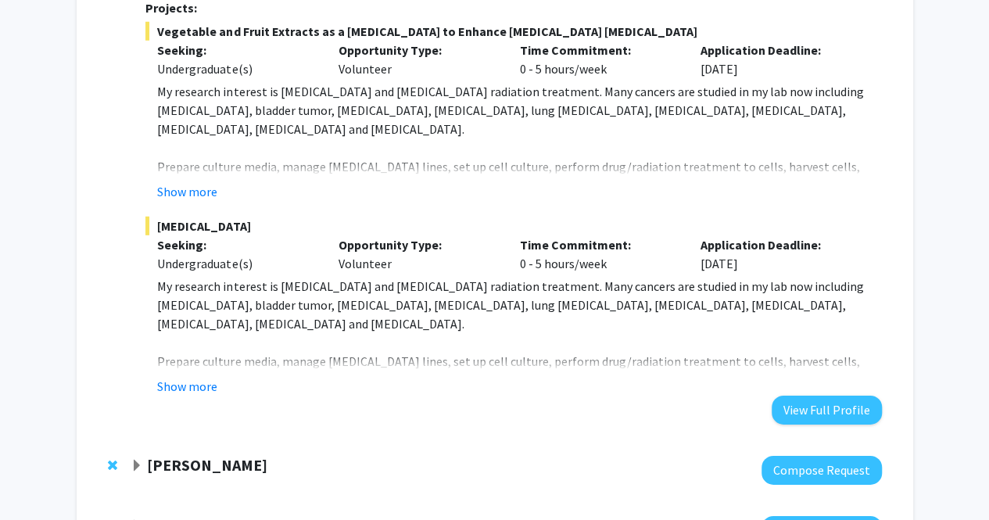
click at [191, 378] on div "Department: Surgery Yujiang Fang is an Adjunct Assistant Professor/Visiting Pro…" at bounding box center [513, 126] width 736 height 597
click at [176, 377] on button "Show more" at bounding box center [187, 386] width 60 height 19
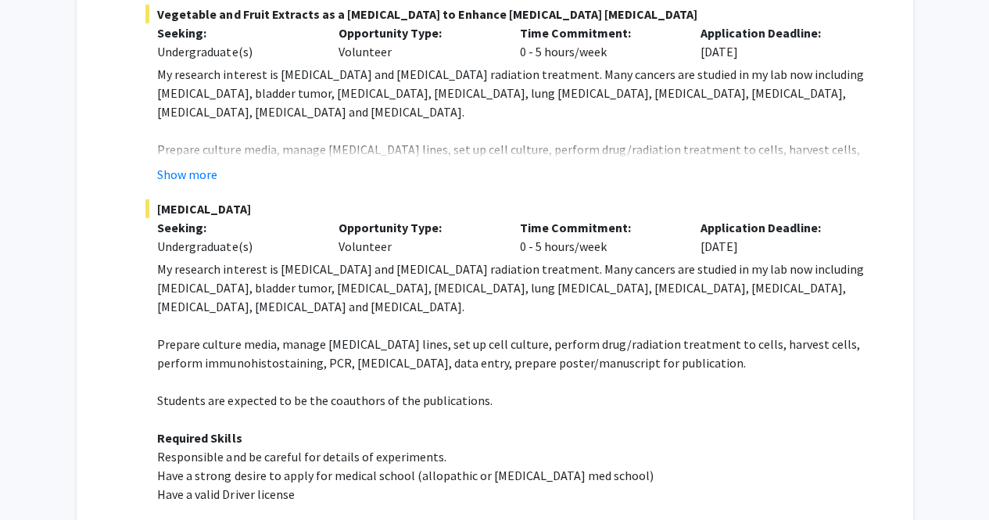
scroll to position [2273, 0]
click at [180, 165] on button "Show more" at bounding box center [187, 174] width 60 height 19
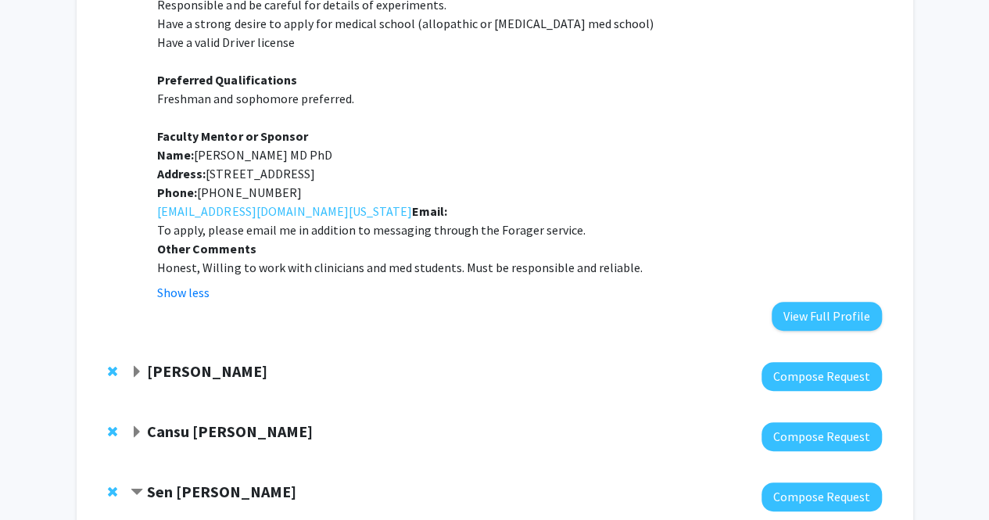
scroll to position [3323, 0]
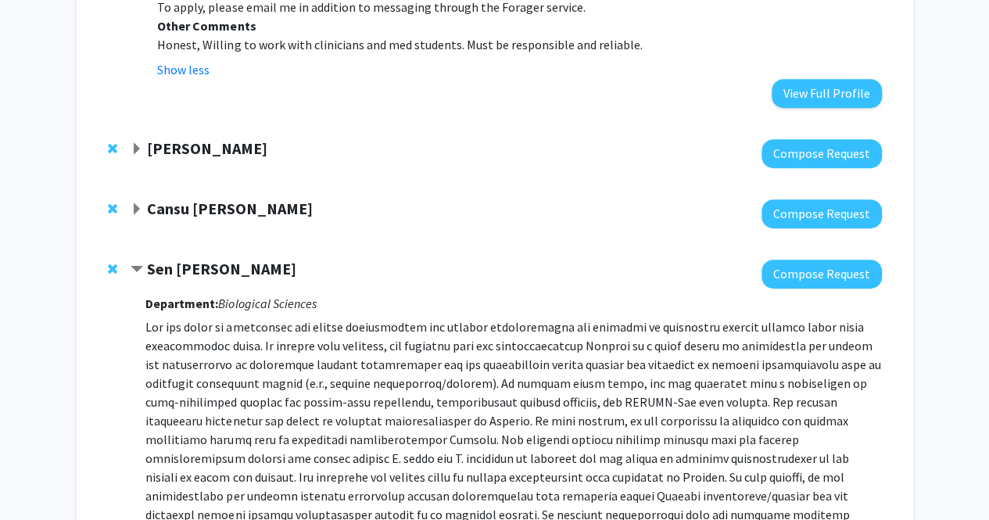
click at [211, 138] on strong "Jordan Booker" at bounding box center [207, 148] width 120 height 20
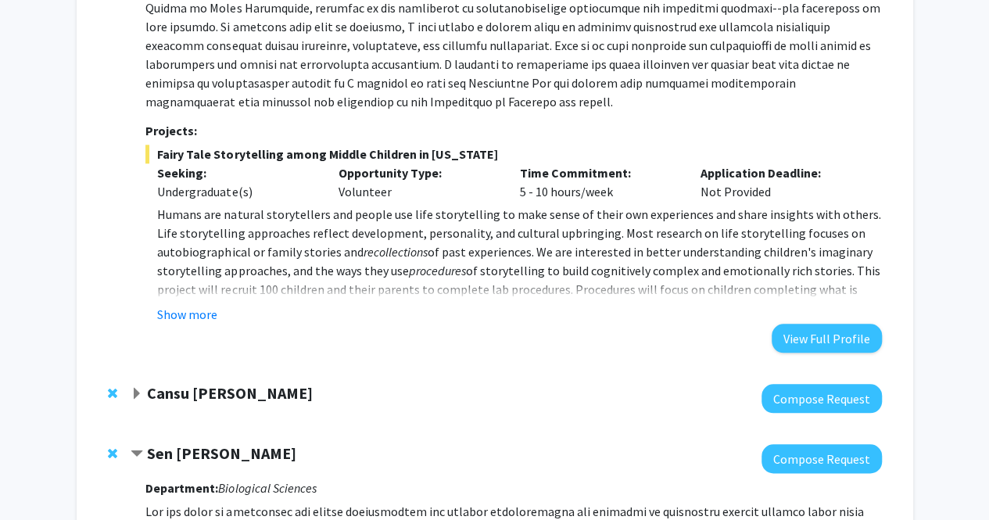
scroll to position [3638, 0]
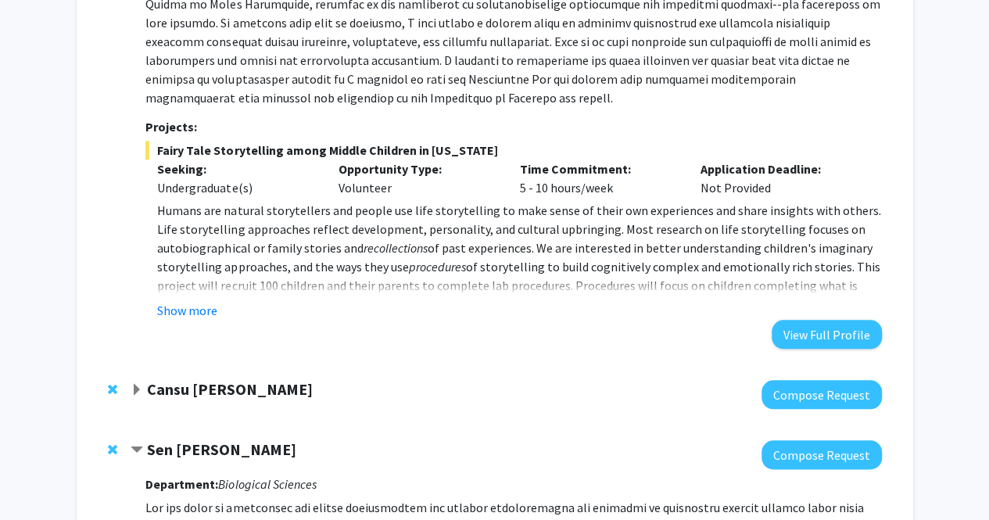
click at [191, 289] on div "Department: Psychological Sciences Projects: Fairy Tale Storytelling among Midd…" at bounding box center [513, 101] width 736 height 496
click at [191, 301] on button "Show more" at bounding box center [187, 310] width 60 height 19
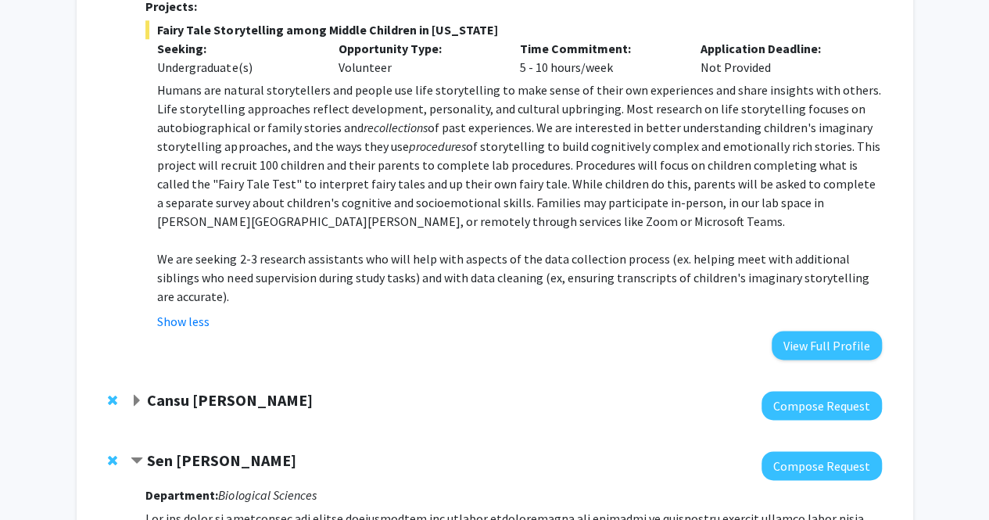
scroll to position [3766, 0]
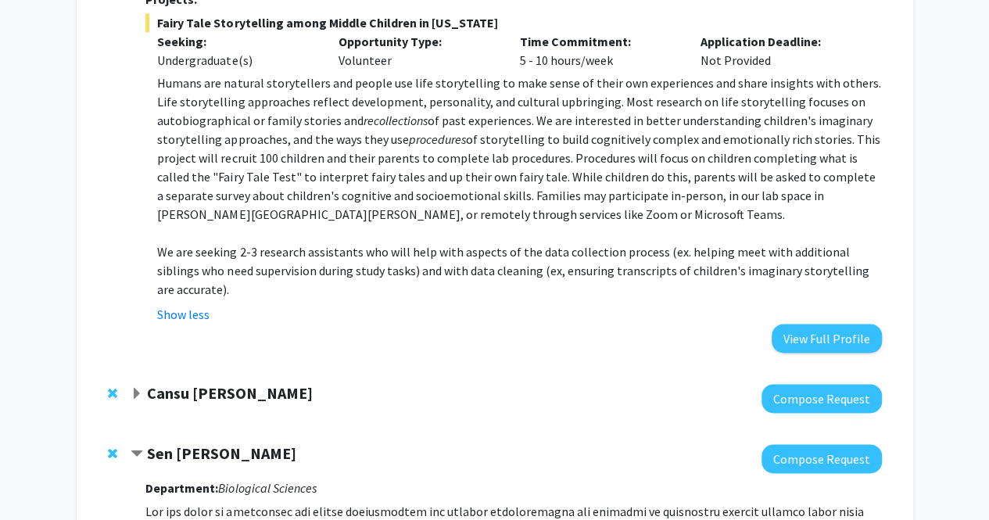
click at [167, 383] on strong "Cansu Agca" at bounding box center [230, 393] width 166 height 20
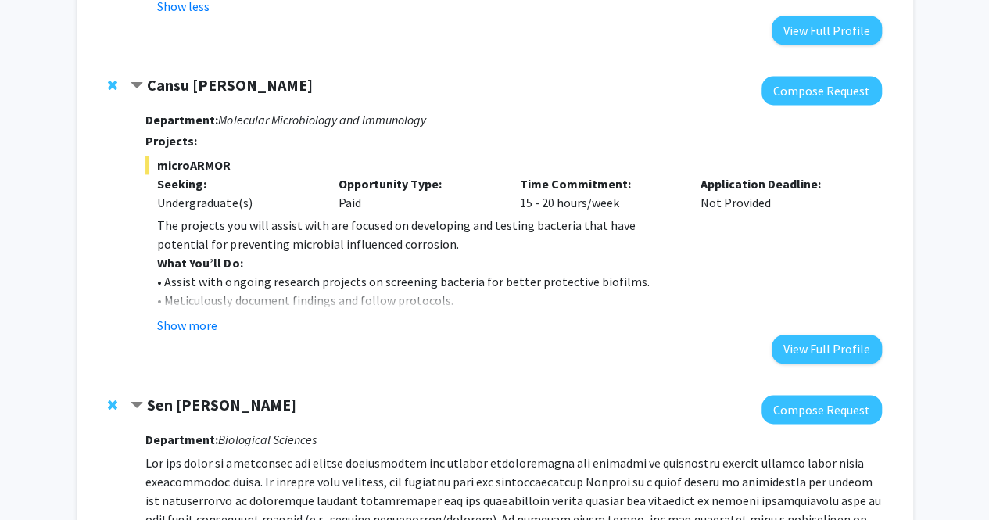
scroll to position [4075, 0]
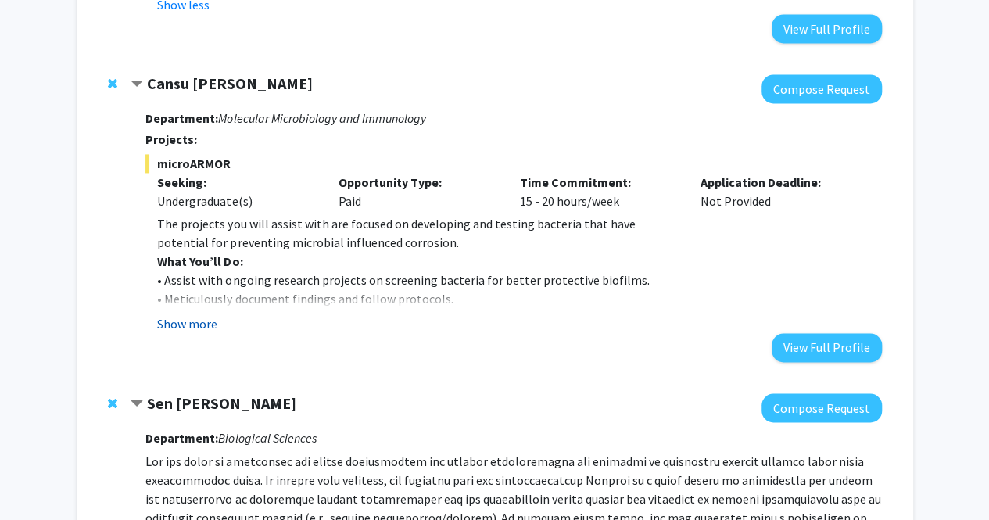
click at [202, 314] on button "Show more" at bounding box center [187, 323] width 60 height 19
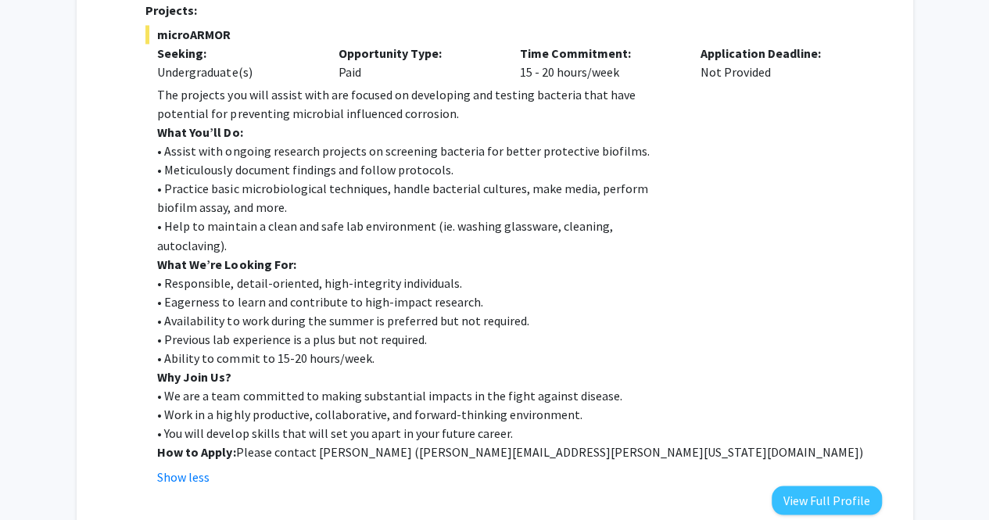
scroll to position [4206, 0]
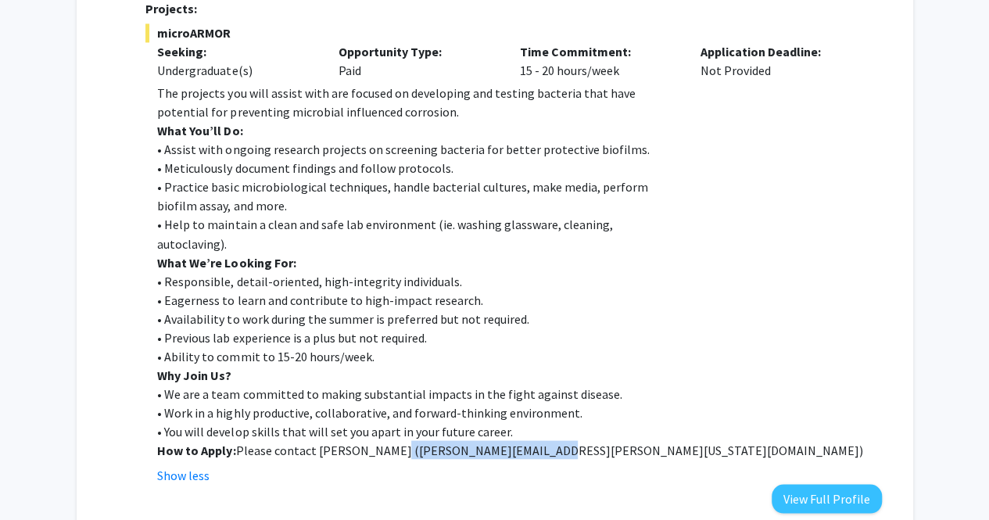
drag, startPoint x: 394, startPoint y: 392, endPoint x: 529, endPoint y: 383, distance: 135.6
click at [529, 440] on p "How to Apply: Please contact Jeewan Thapa ( jeewan.thapa@missouri.edu )" at bounding box center [519, 449] width 724 height 19
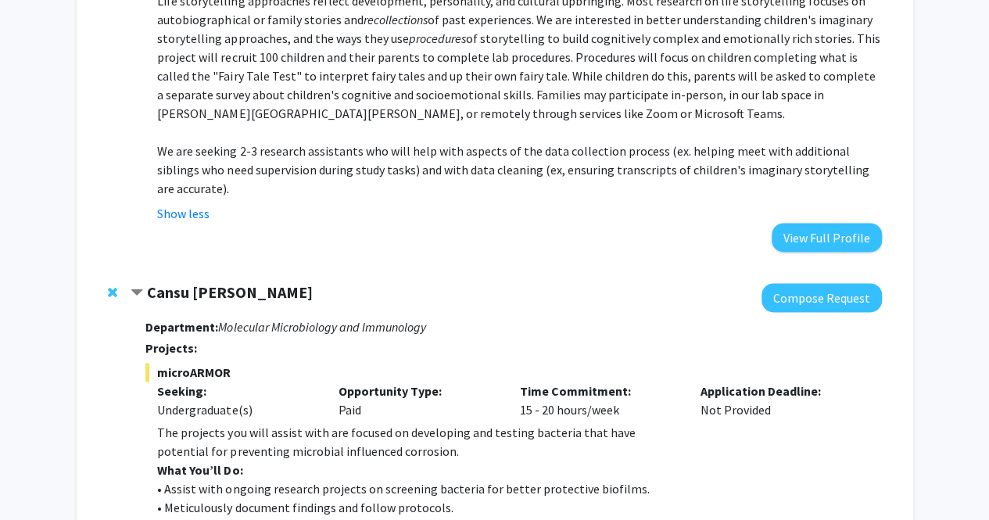
scroll to position [3859, 0]
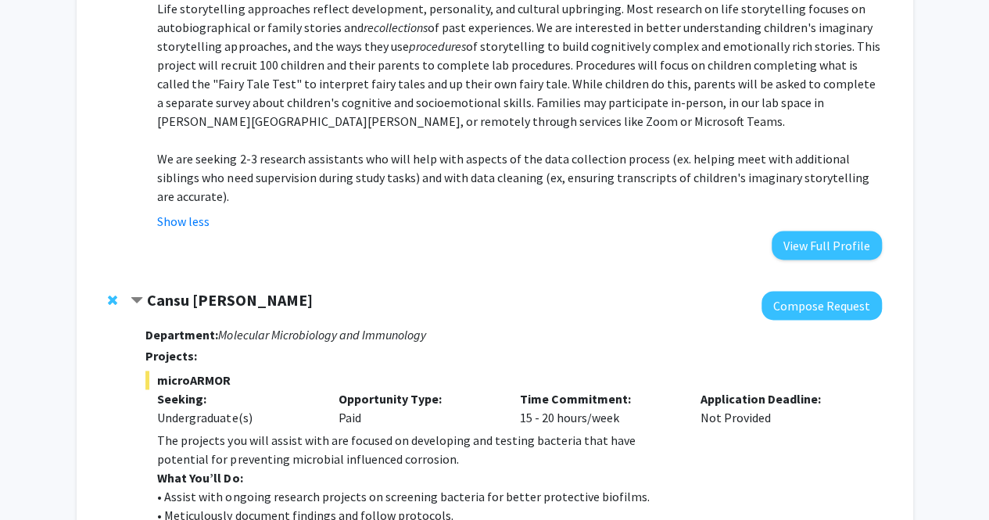
click at [195, 290] on strong "Cansu Agca" at bounding box center [230, 300] width 166 height 20
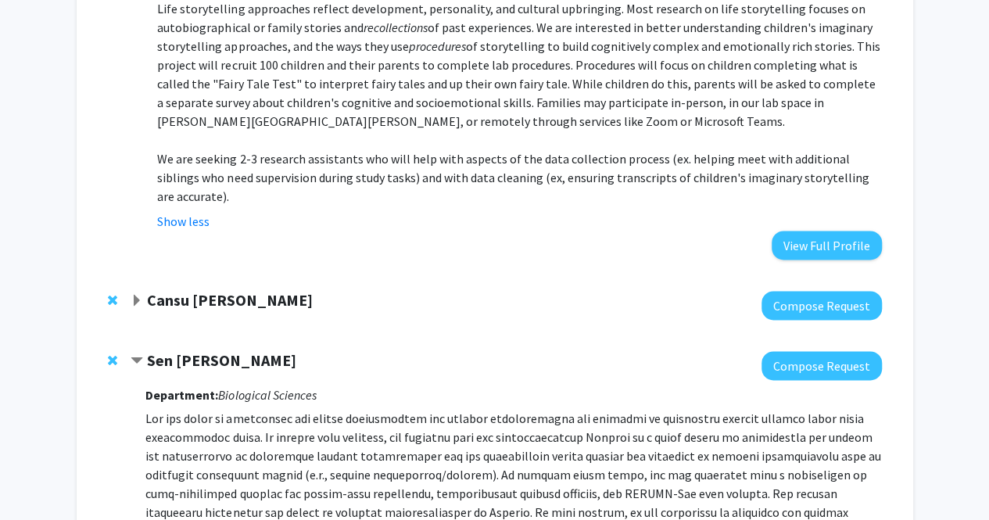
click at [195, 290] on strong "Cansu Agca" at bounding box center [230, 300] width 166 height 20
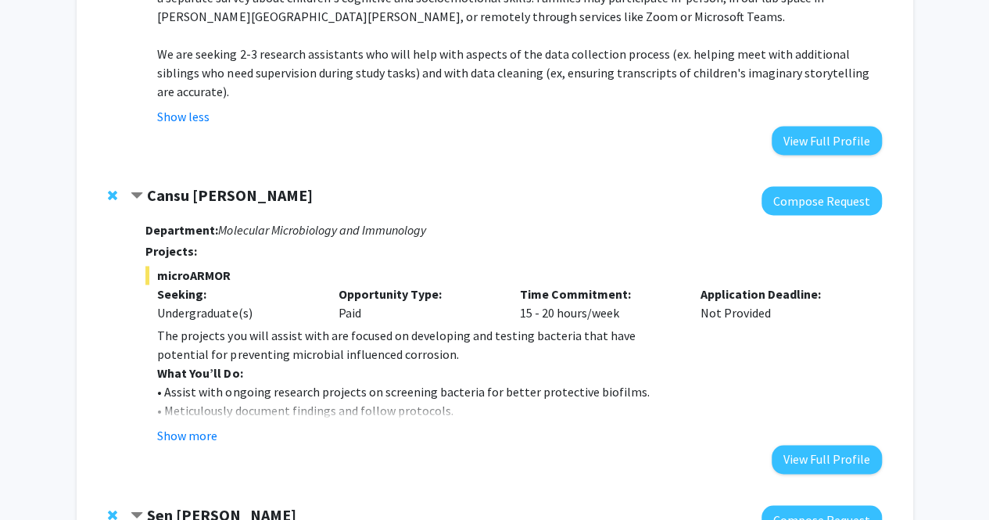
scroll to position [3962, 0]
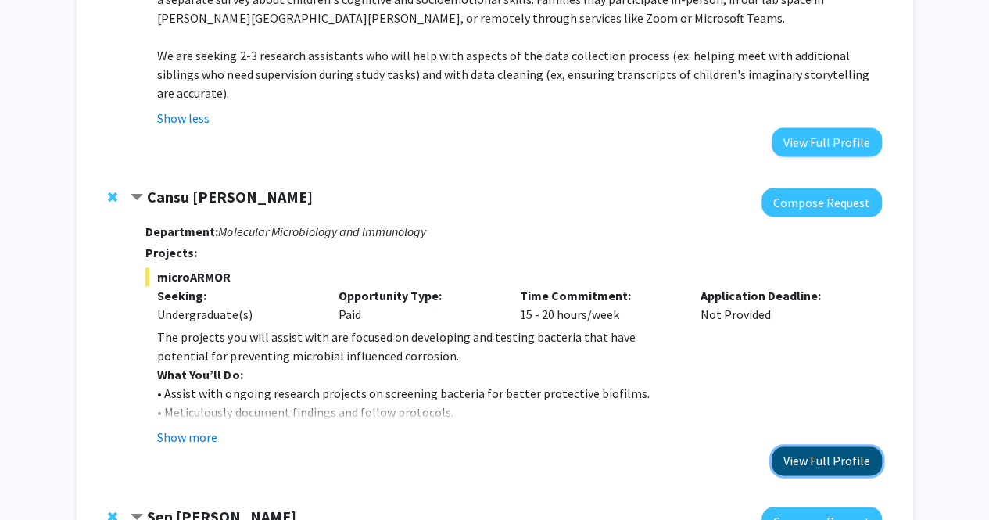
click at [795, 447] on button "View Full Profile" at bounding box center [827, 461] width 110 height 29
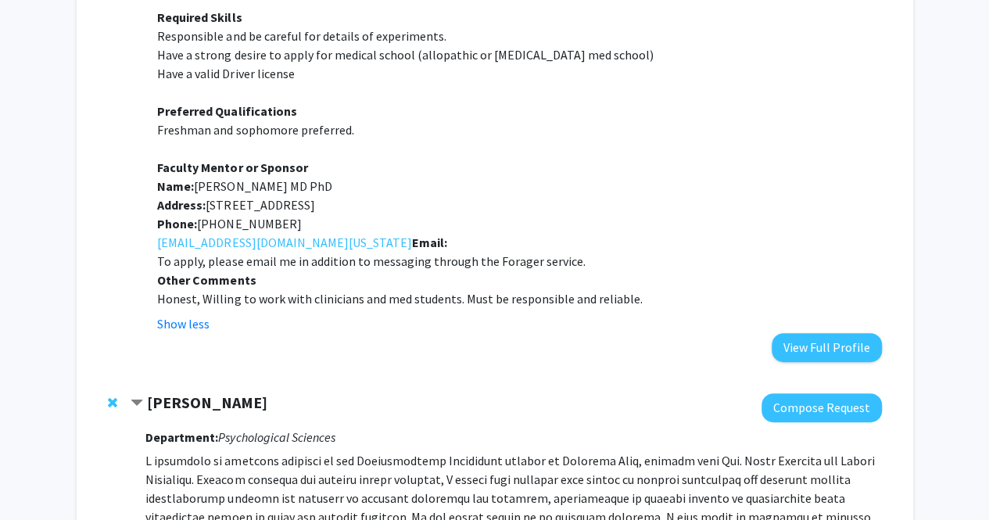
scroll to position [3070, 0]
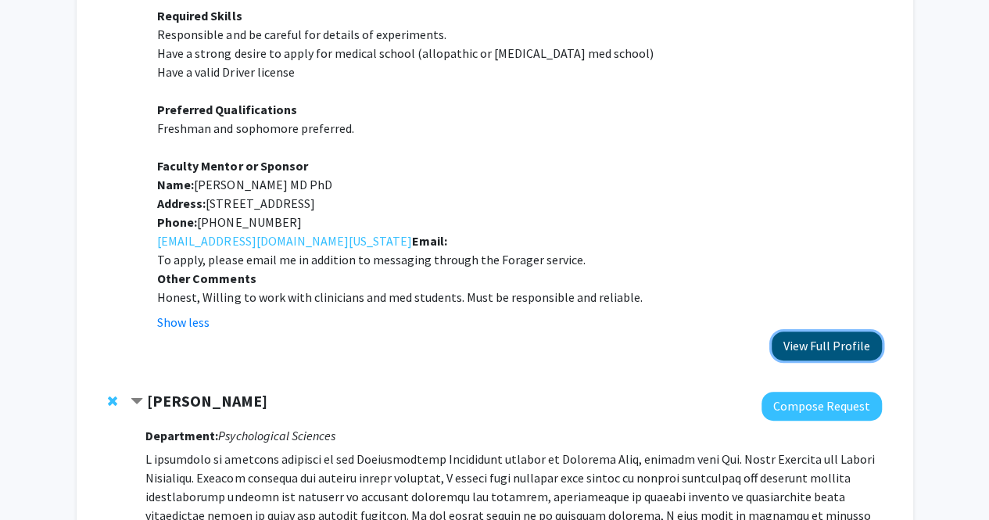
drag, startPoint x: 805, startPoint y: 332, endPoint x: 838, endPoint y: 327, distance: 34.1
click at [838, 332] on button "View Full Profile" at bounding box center [827, 346] width 110 height 29
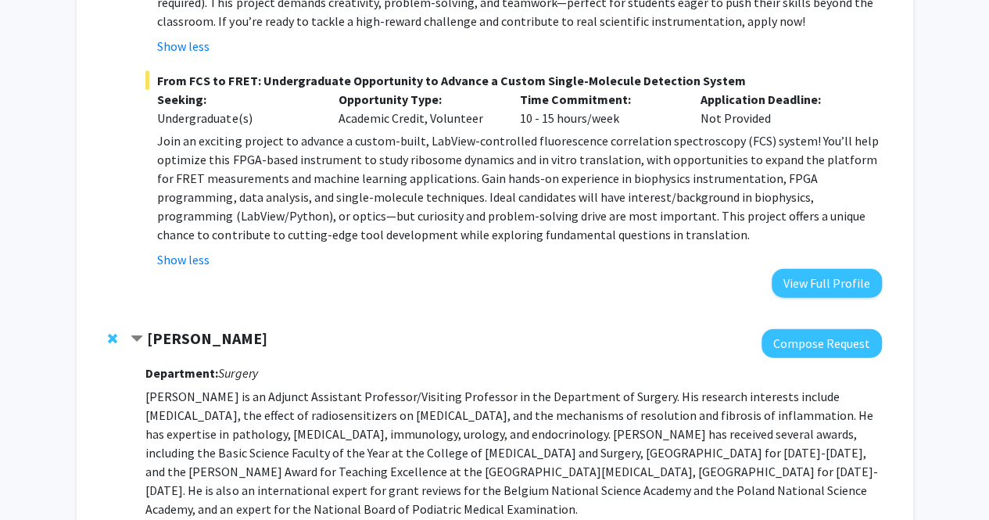
scroll to position [1802, 0]
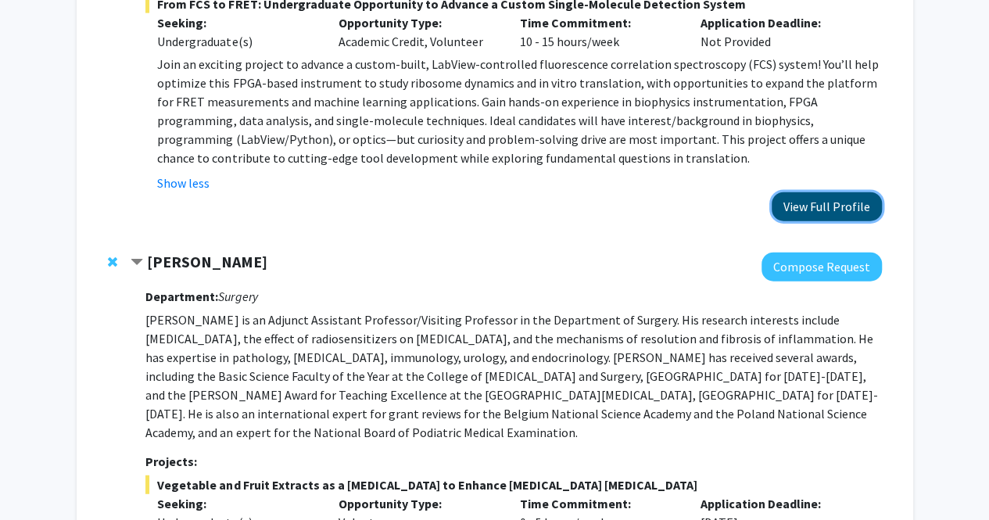
click at [799, 192] on button "View Full Profile" at bounding box center [827, 206] width 110 height 29
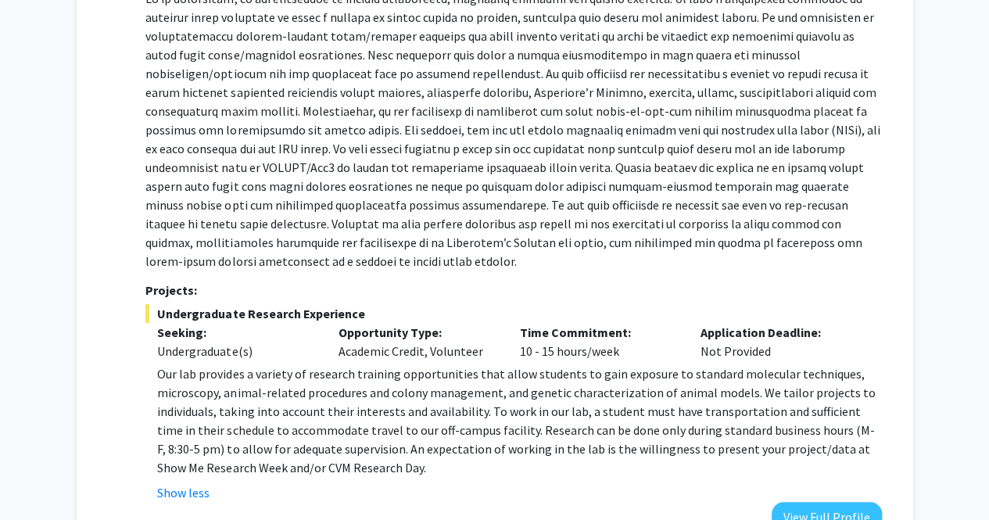
scroll to position [386, 0]
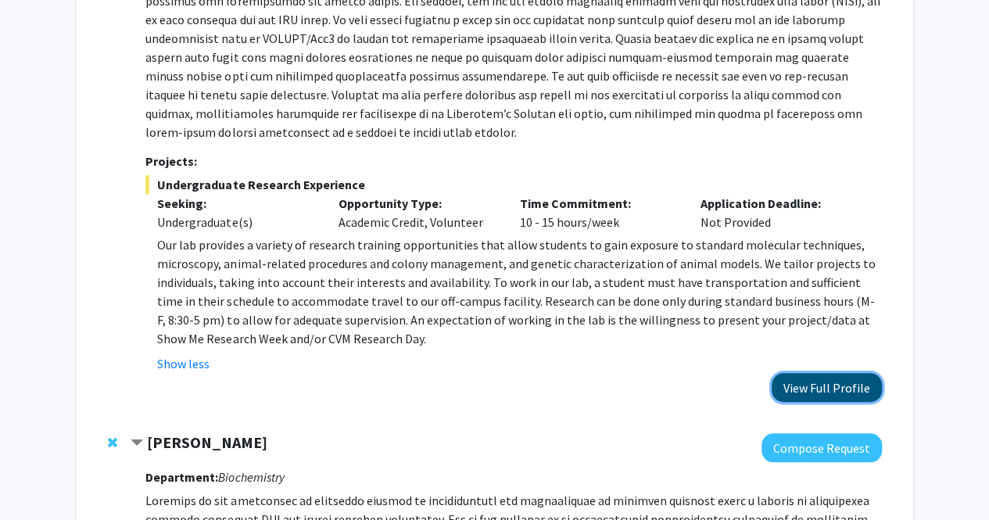
click at [812, 396] on button "View Full Profile" at bounding box center [827, 387] width 110 height 29
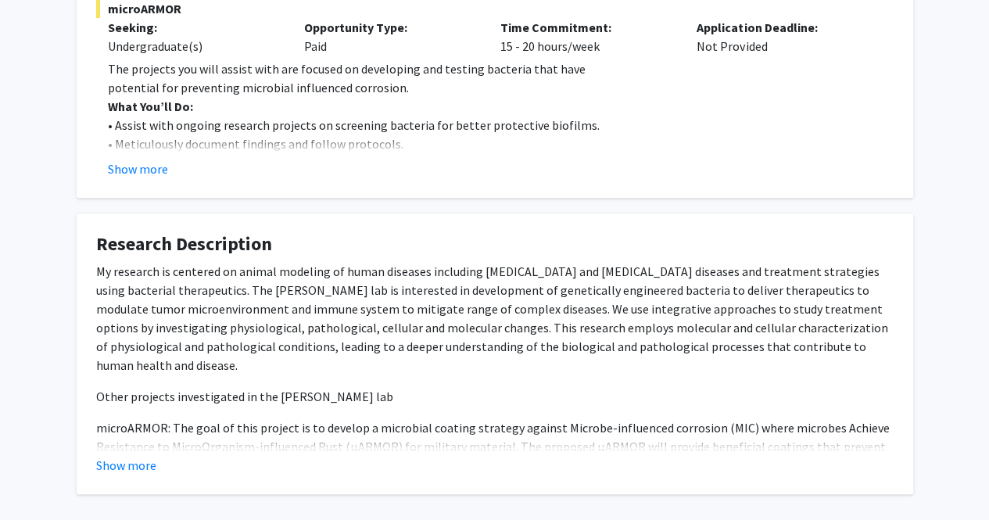
scroll to position [307, 0]
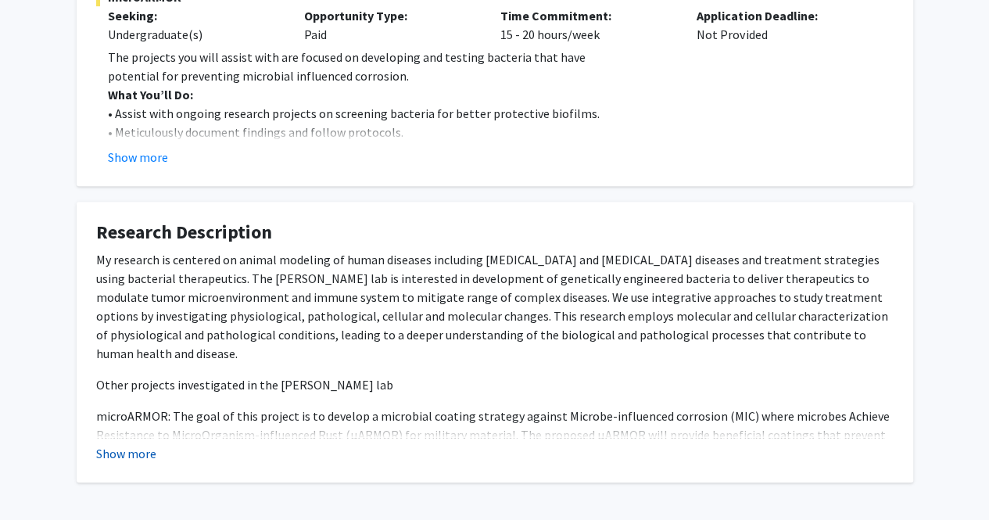
click at [124, 447] on button "Show more" at bounding box center [126, 453] width 60 height 19
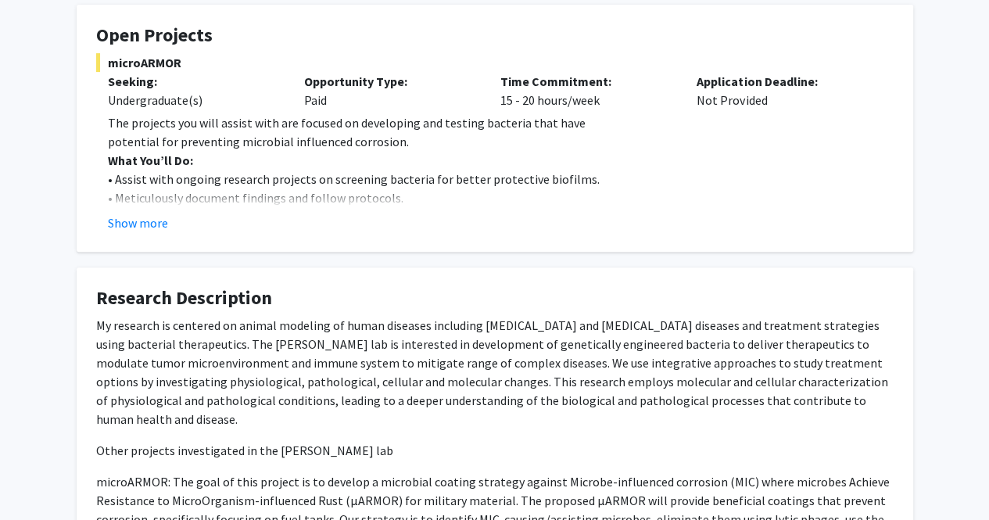
scroll to position [242, 0]
click at [145, 214] on button "Show more" at bounding box center [138, 222] width 60 height 19
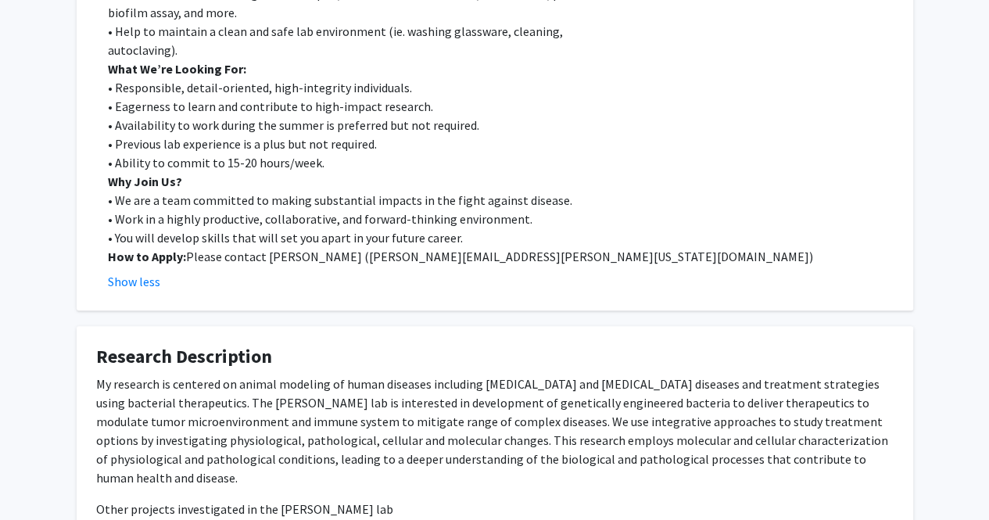
scroll to position [0, 0]
